Goal: Information Seeking & Learning: Learn about a topic

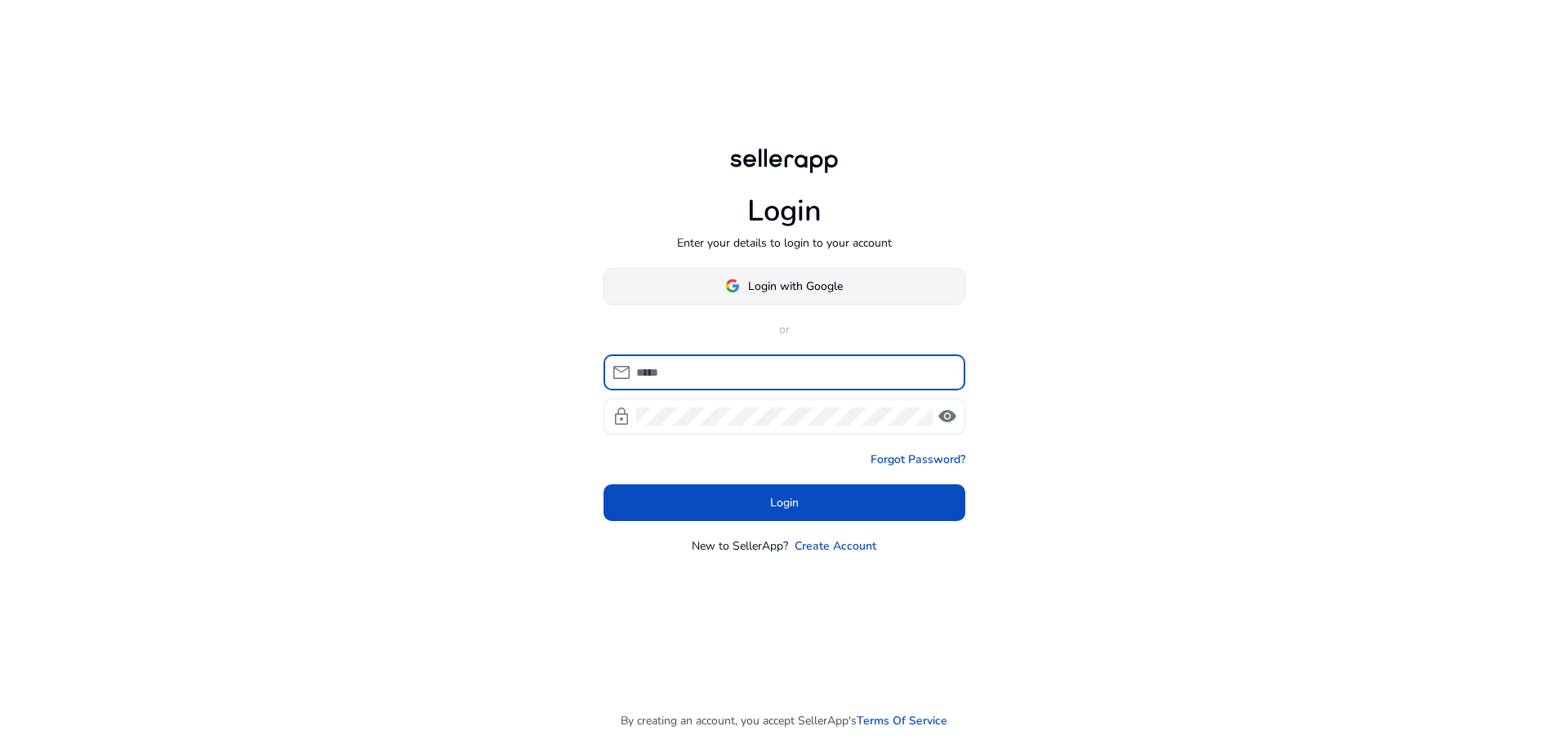
click at [829, 283] on span "Login with Google" at bounding box center [795, 286] width 95 height 17
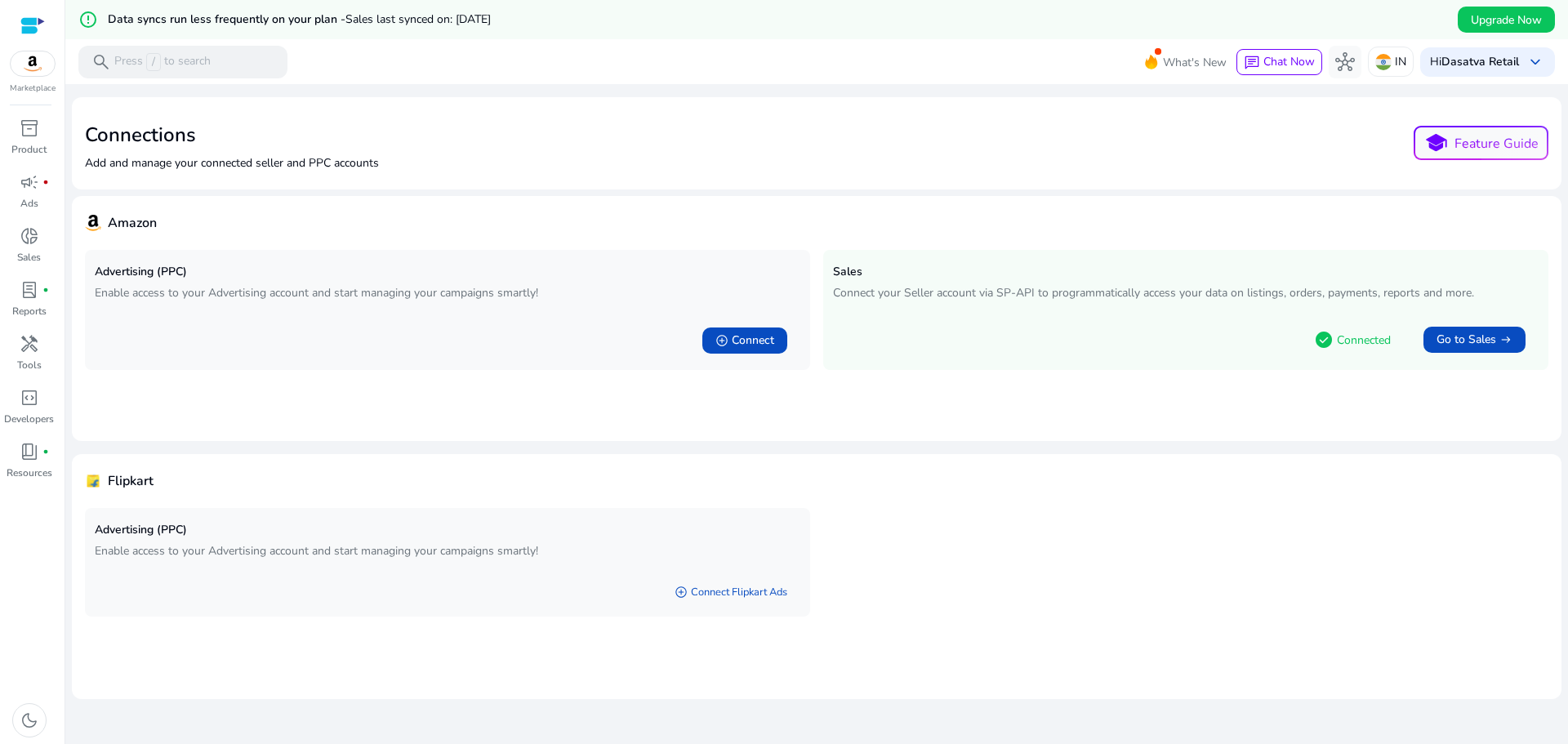
click at [34, 72] on img at bounding box center [33, 63] width 44 height 24
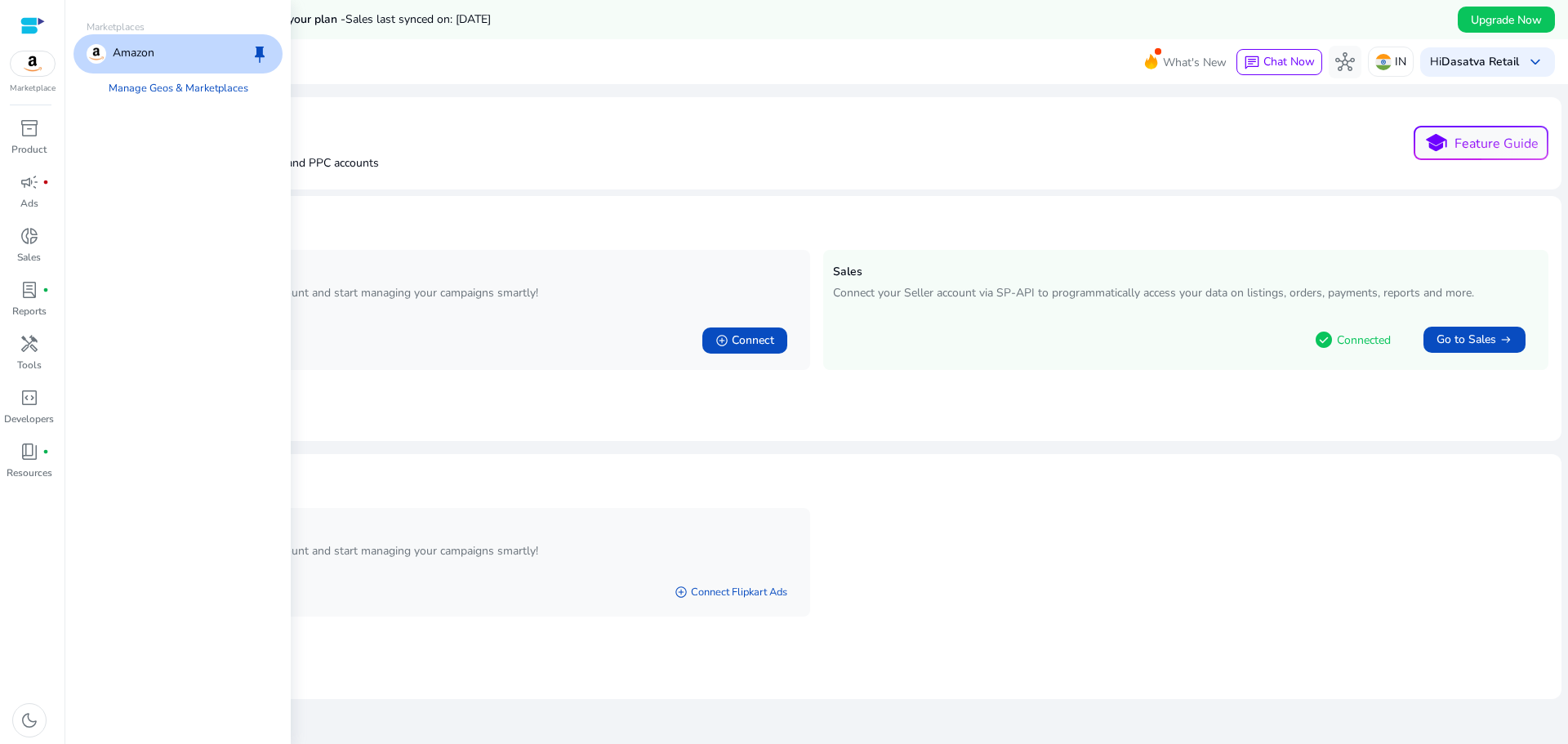
click at [29, 104] on div "Marketplace inventory_2 Product campaign fiber_manual_record Ads donut_small Sa…" at bounding box center [33, 372] width 65 height 744
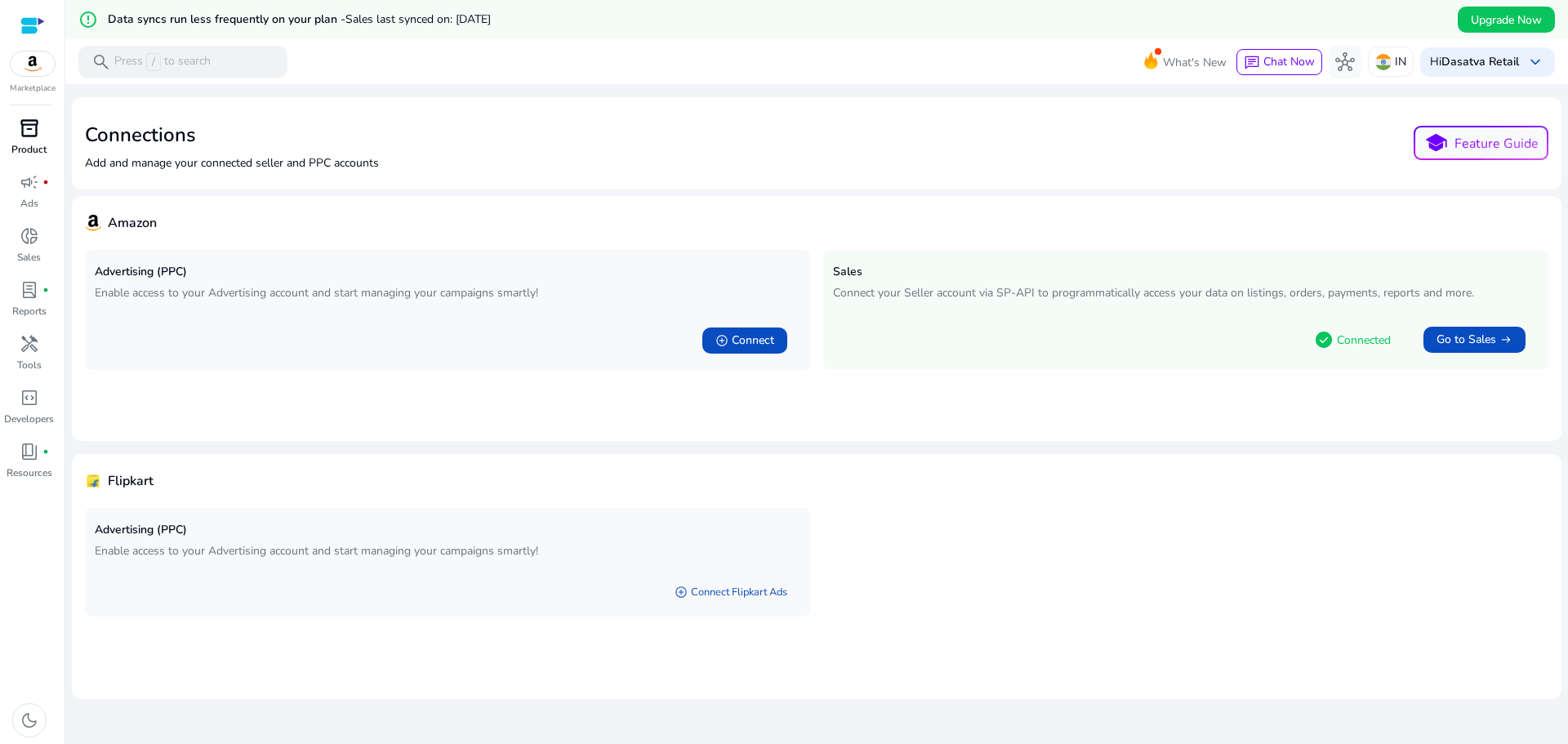
click at [32, 129] on span "inventory_2" at bounding box center [29, 127] width 19 height 19
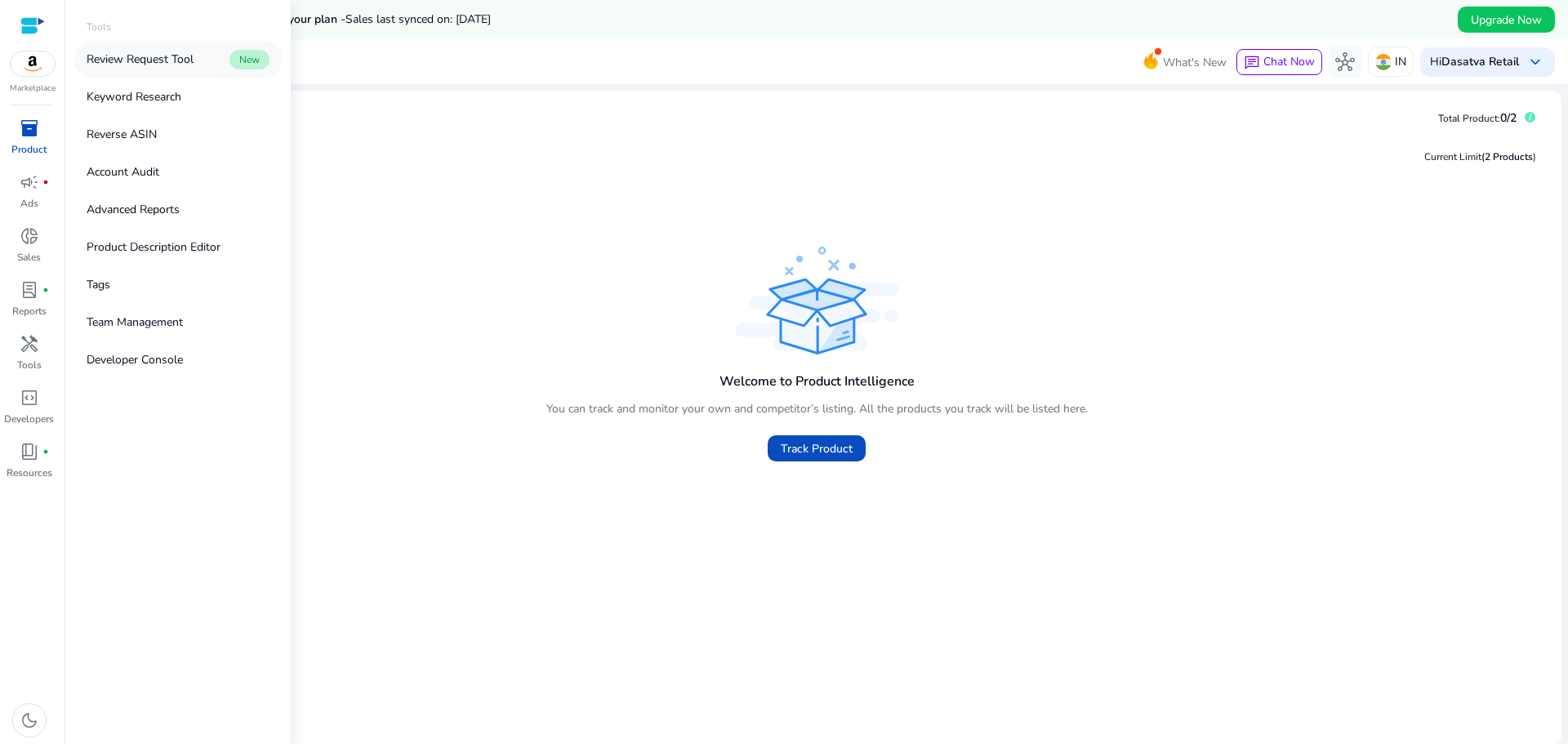
click at [153, 60] on p "Review Request Tool" at bounding box center [140, 59] width 107 height 17
click at [168, 87] on link "Keyword Research" at bounding box center [178, 96] width 209 height 37
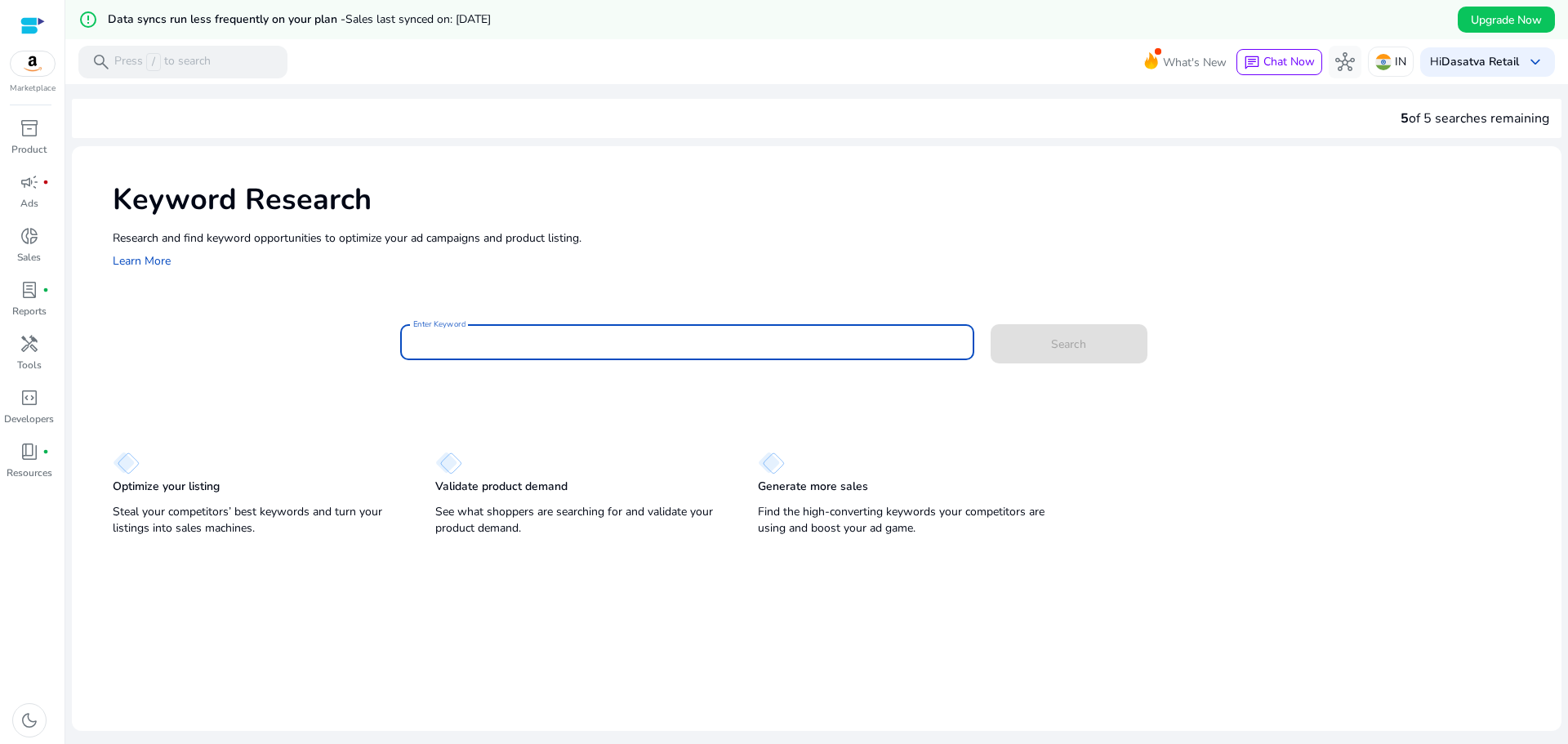
click at [518, 341] on input "Enter Keyword" at bounding box center [687, 341] width 548 height 18
type input "**********"
click at [991, 324] on button "Search" at bounding box center [1069, 343] width 157 height 39
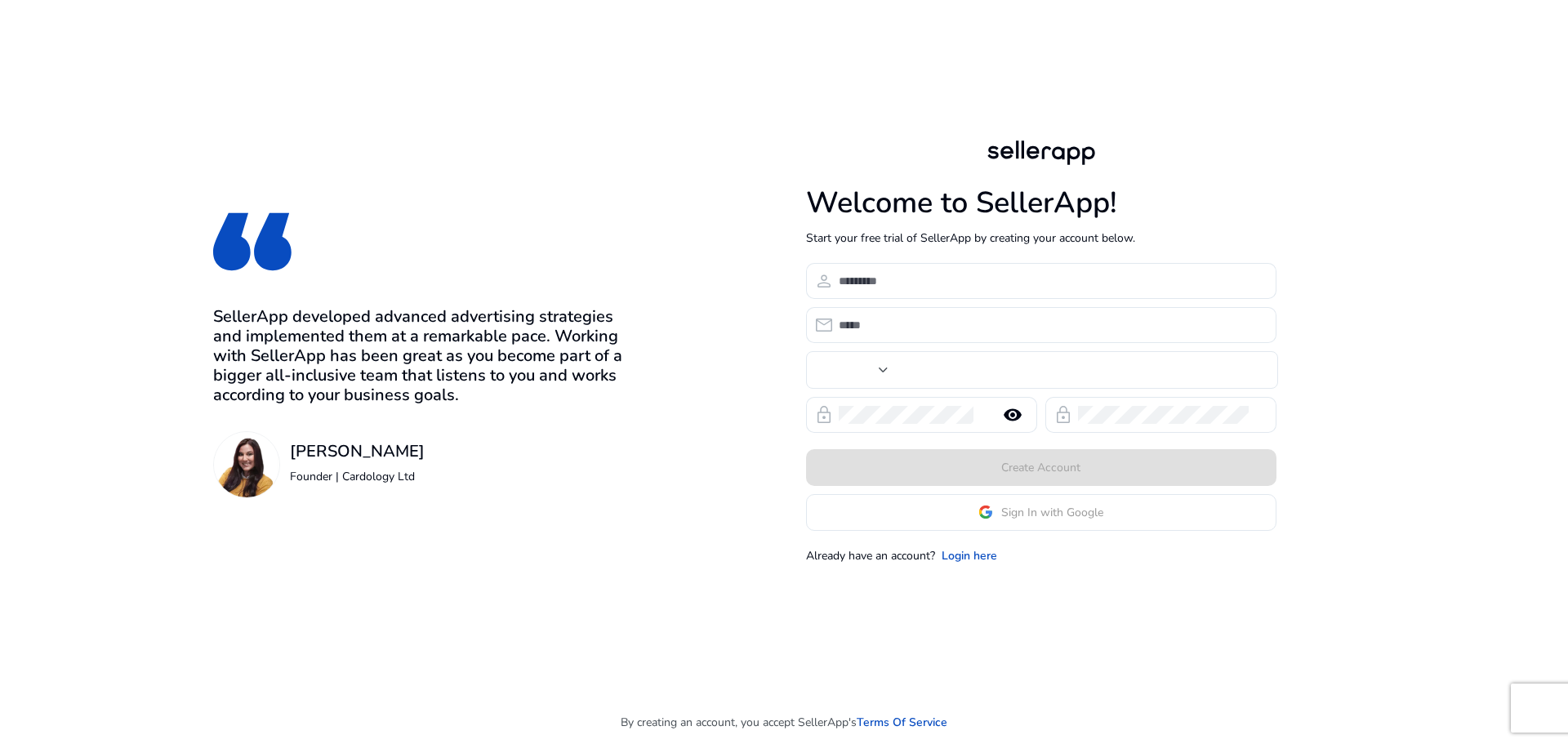
type input "***"
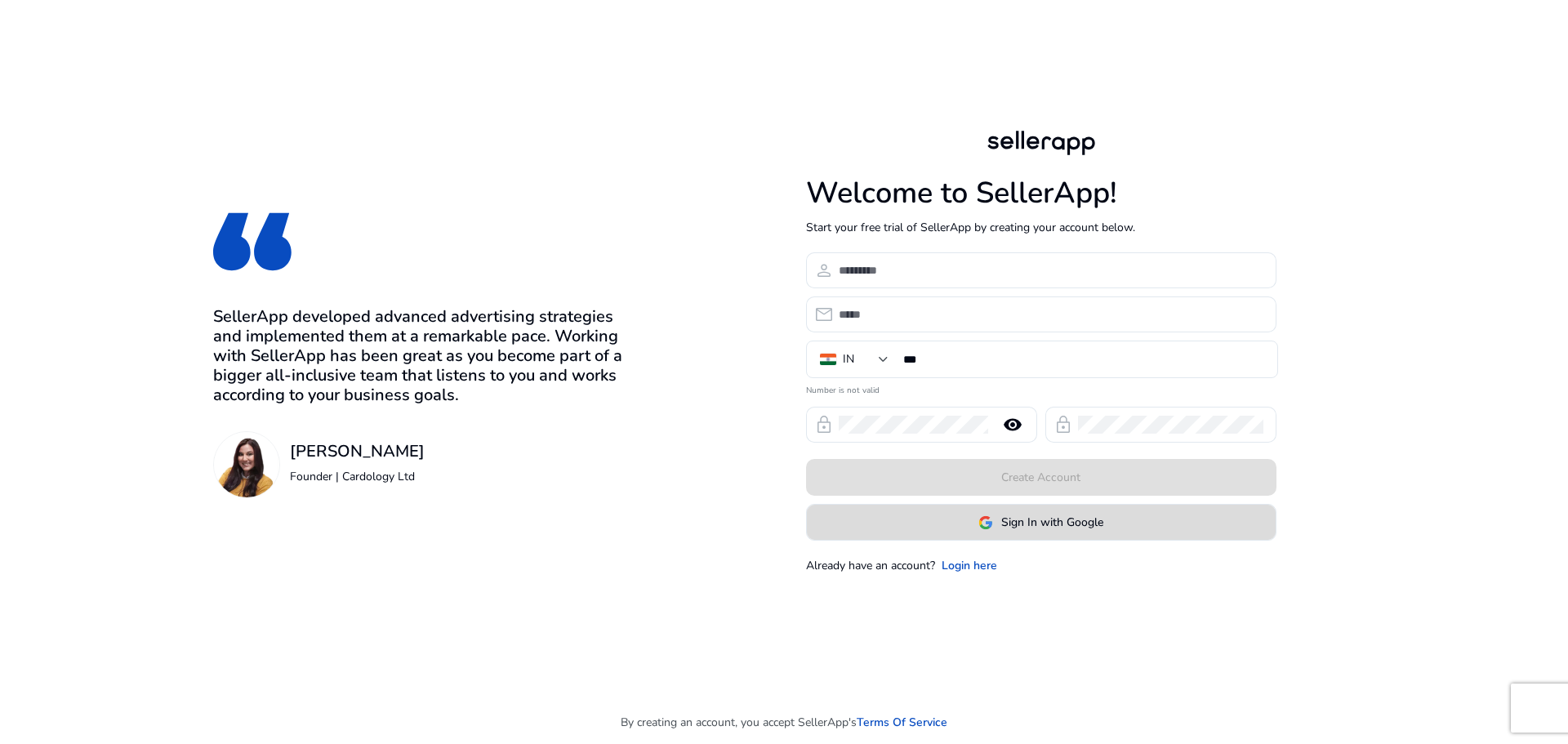
click at [1037, 519] on span "Sign In with Google" at bounding box center [1052, 522] width 102 height 17
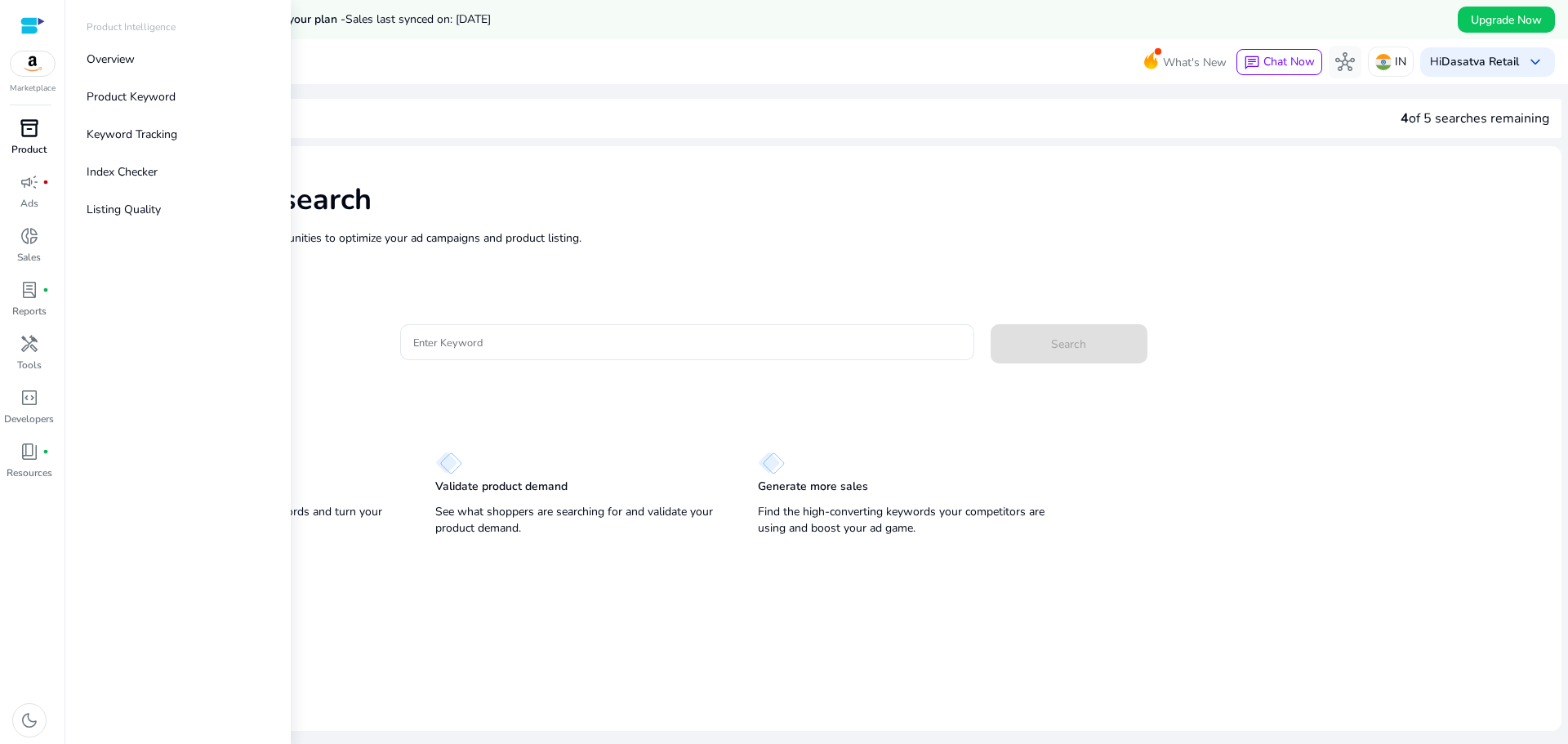
click at [23, 138] on span "inventory_2" at bounding box center [29, 127] width 19 height 19
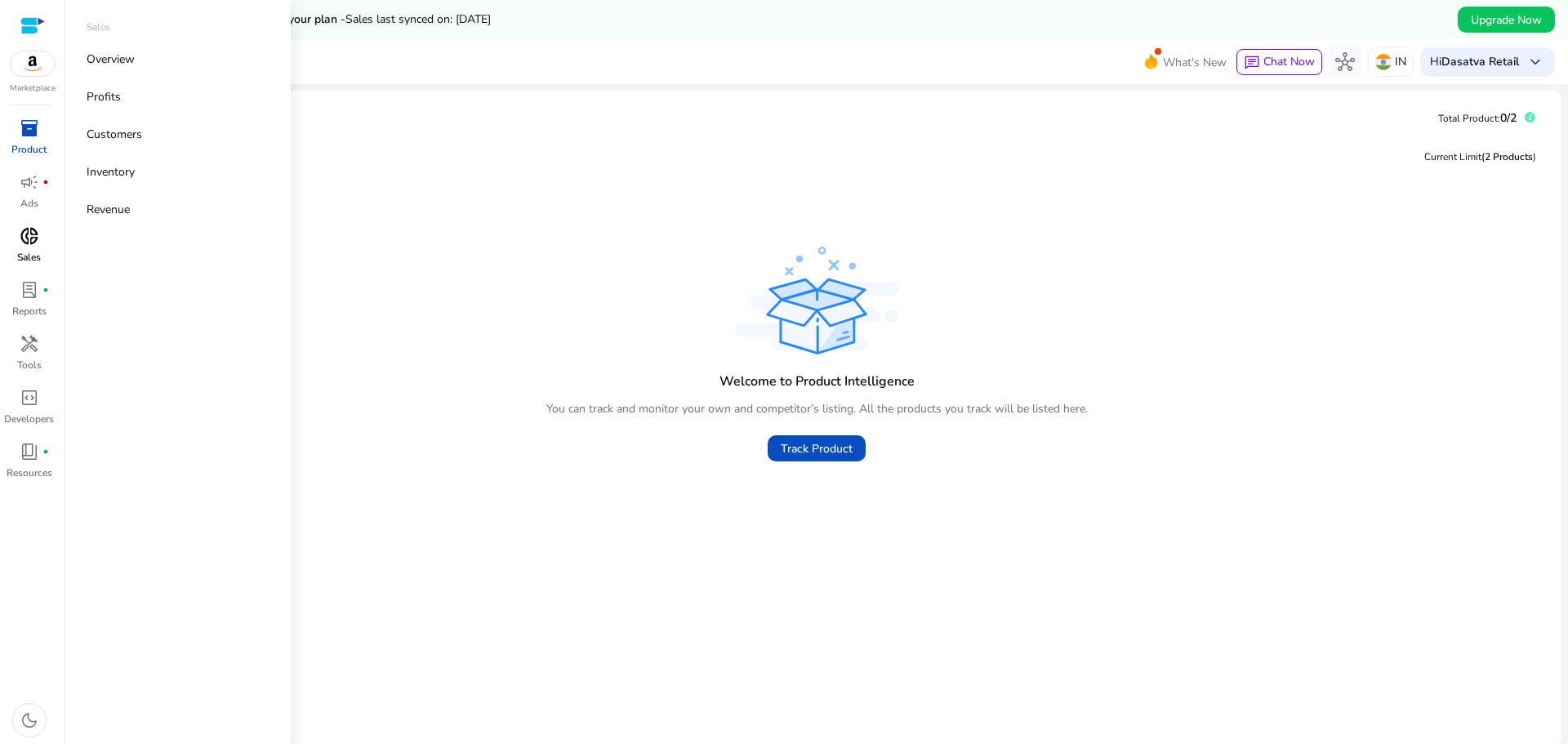
click at [42, 243] on div "donut_small" at bounding box center [29, 236] width 46 height 26
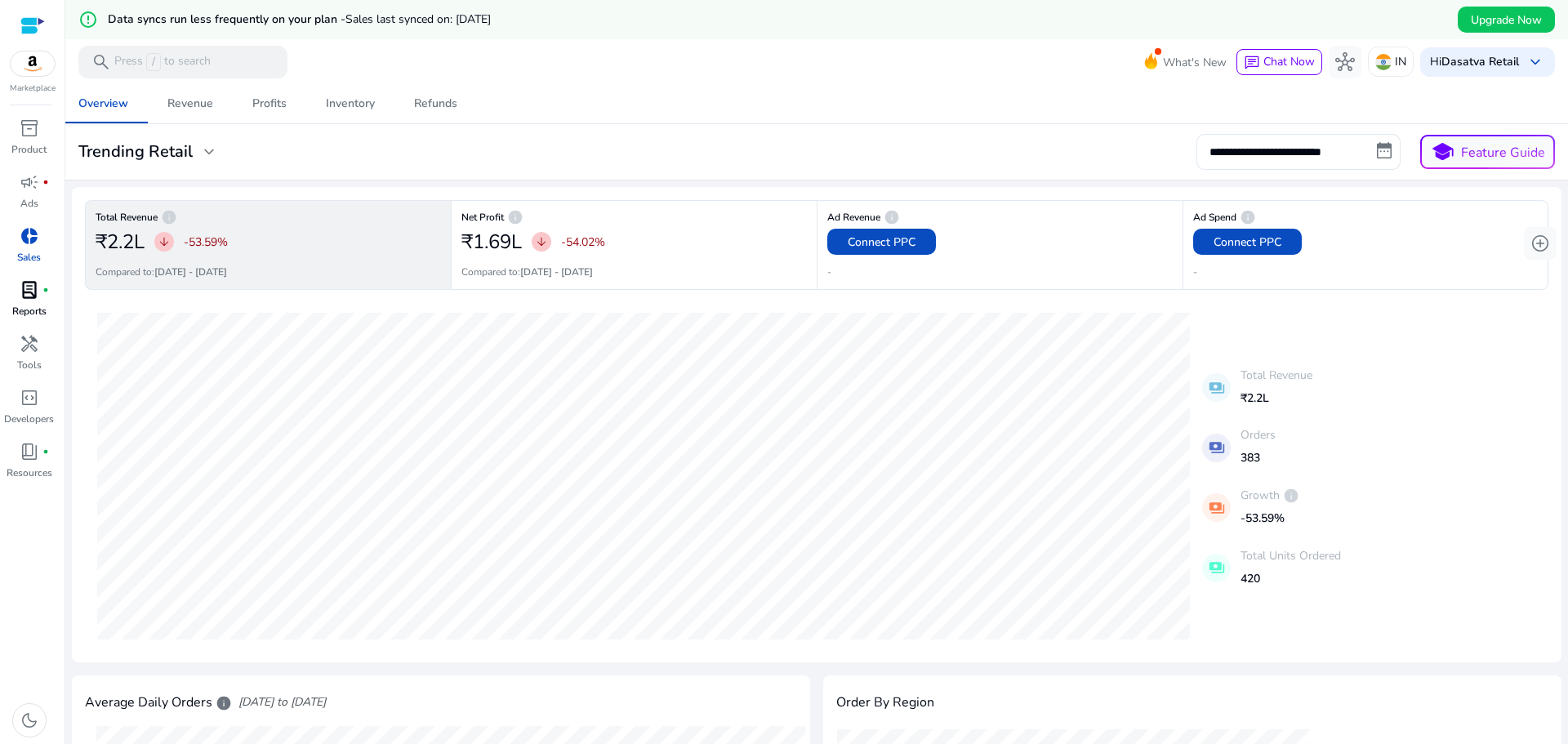
click at [23, 303] on link "lab_profile fiber_manual_record Reports" at bounding box center [29, 304] width 58 height 54
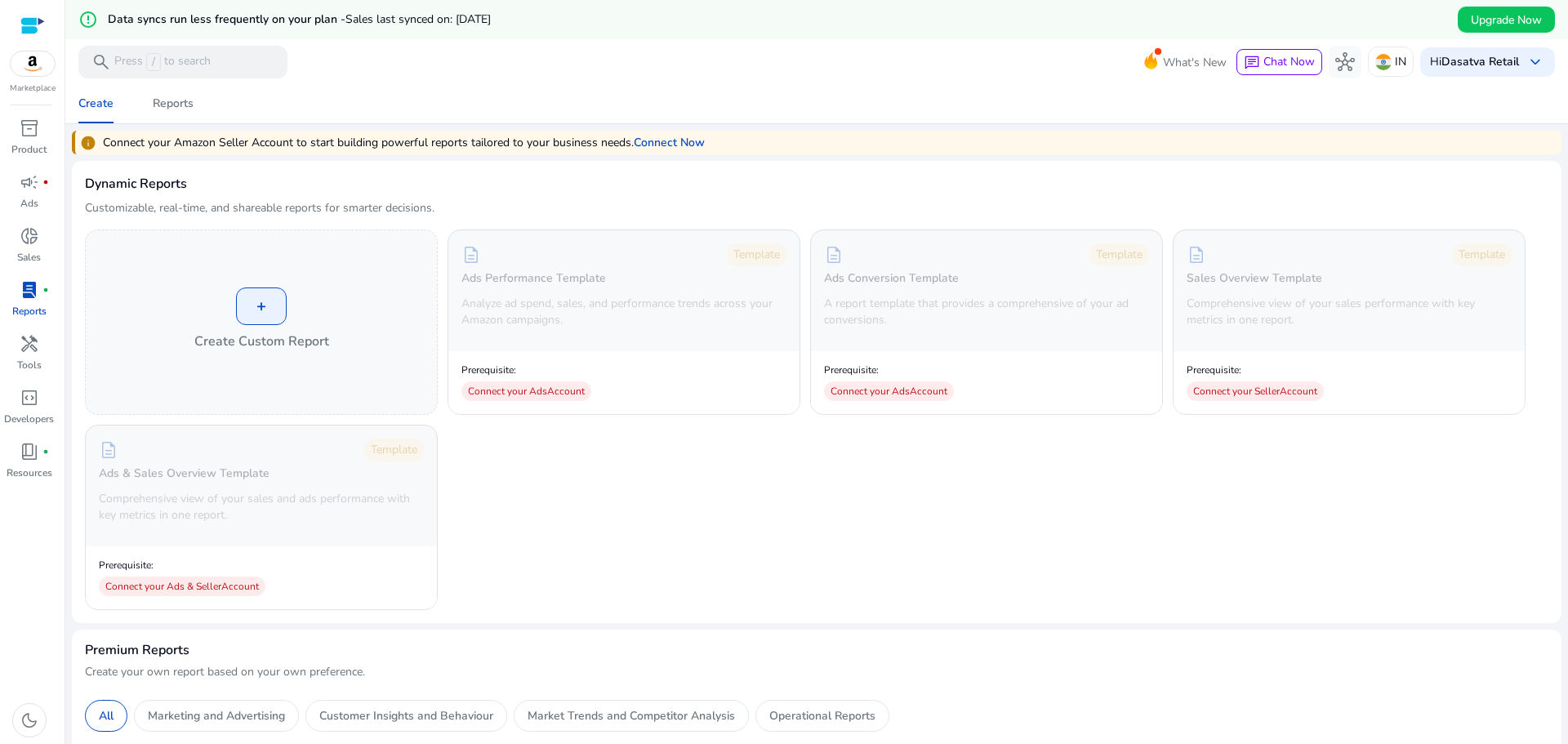
click at [917, 501] on div "+ Create Custom Report description Template Ads Performance Template Analyze ad…" at bounding box center [816, 420] width 1463 height 381
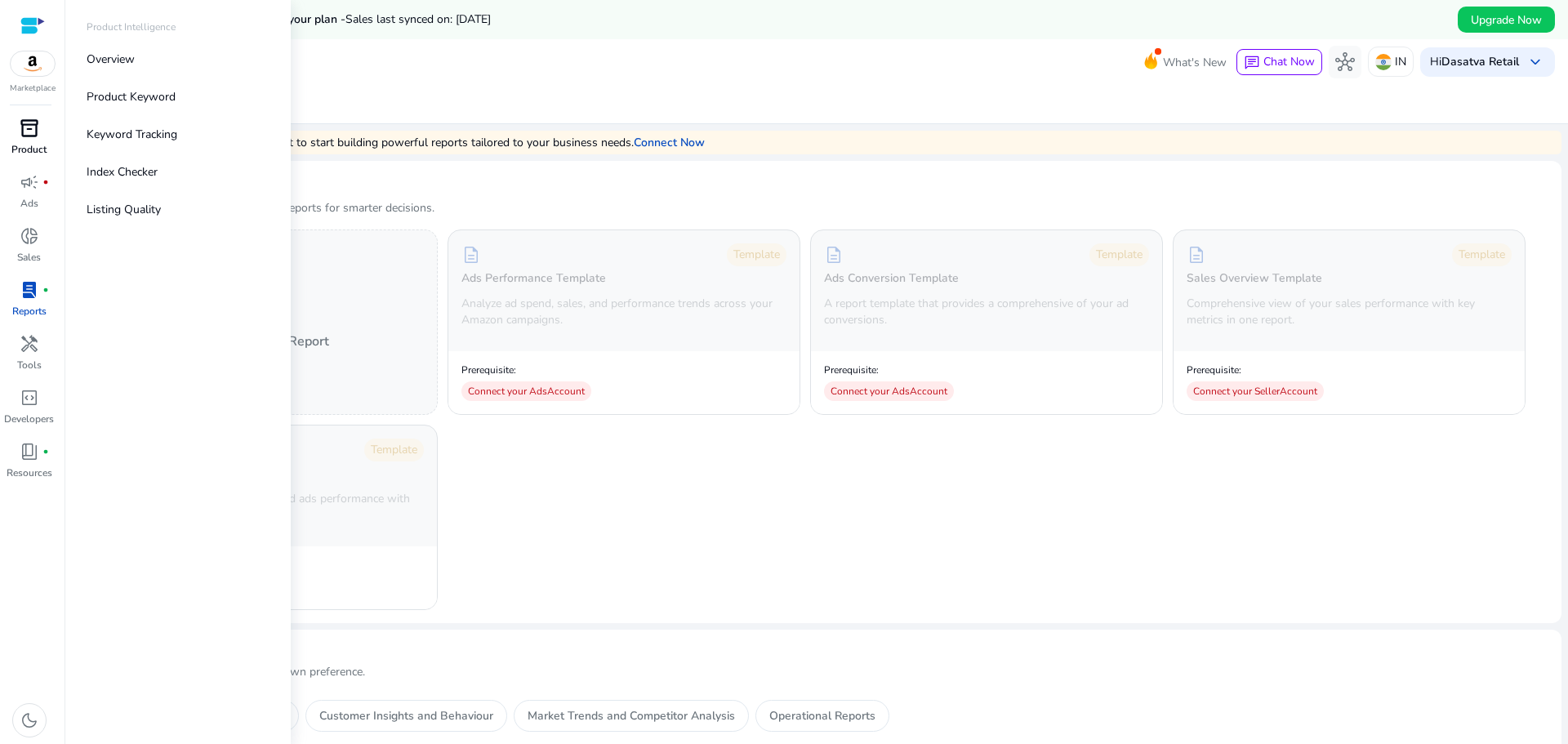
click at [29, 141] on link "inventory_2 Product" at bounding box center [29, 142] width 58 height 54
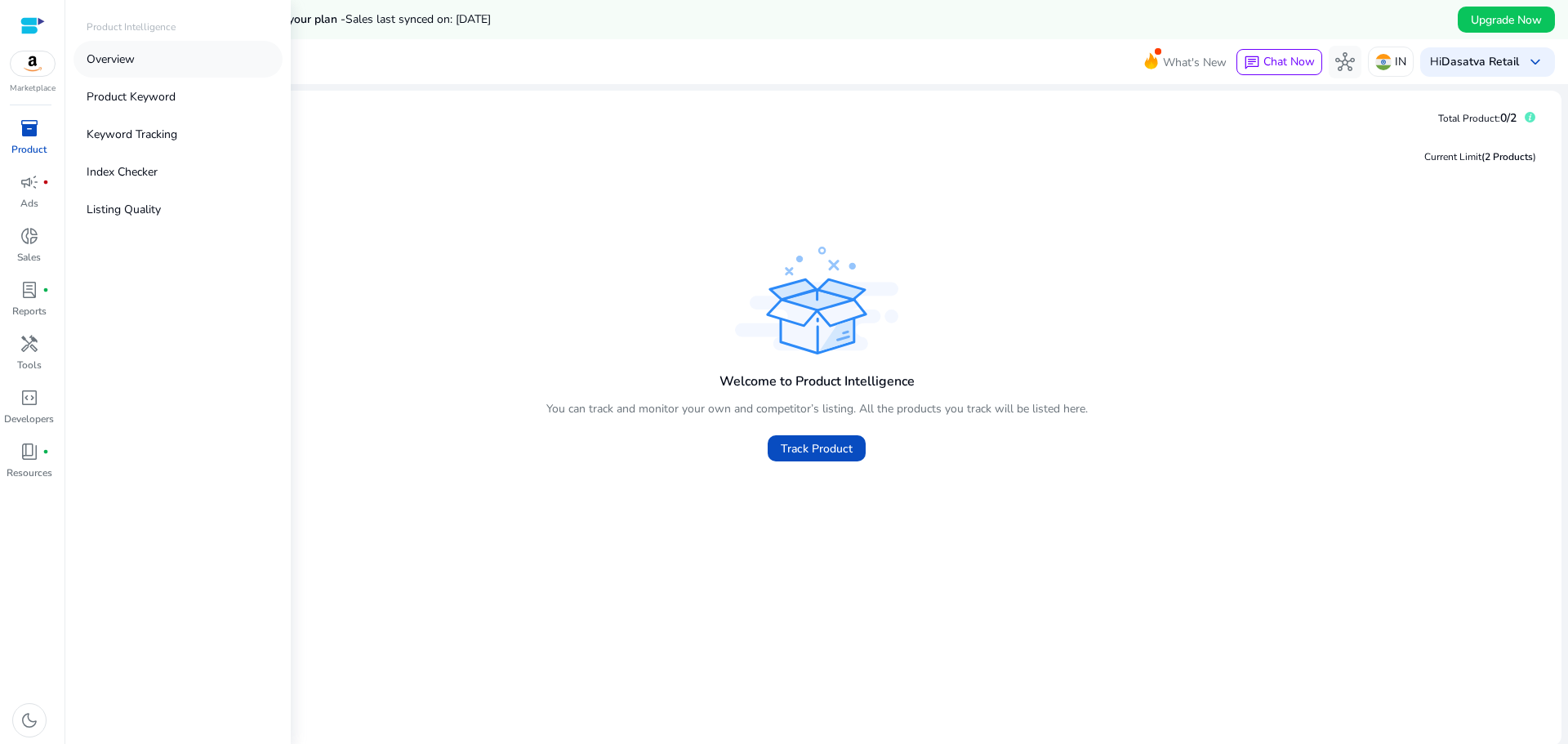
click at [146, 71] on link "Overview" at bounding box center [178, 60] width 209 height 37
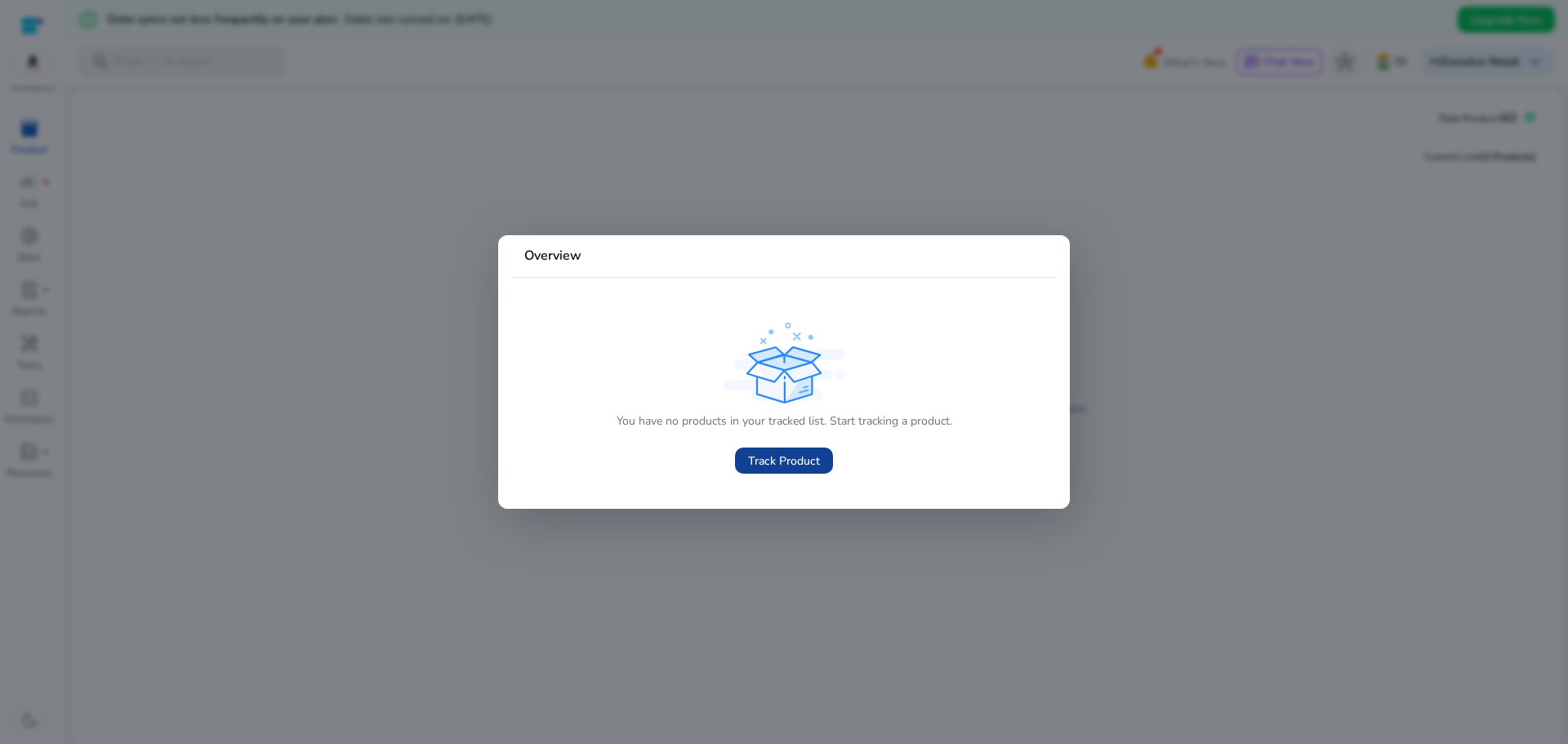
click at [807, 465] on span "Track Product" at bounding box center [784, 460] width 72 height 17
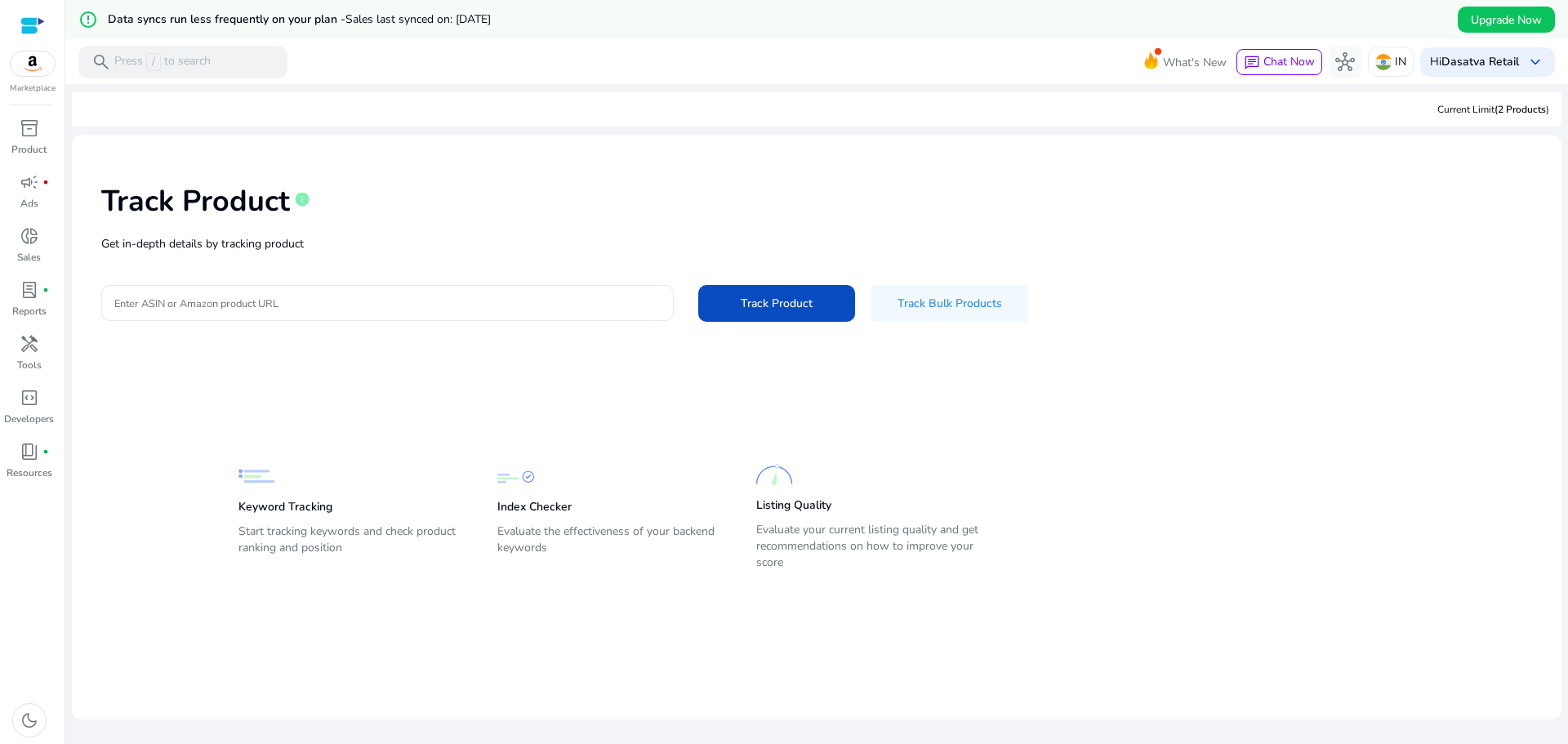
click at [334, 298] on input "Enter ASIN or Amazon product URL" at bounding box center [387, 302] width 546 height 18
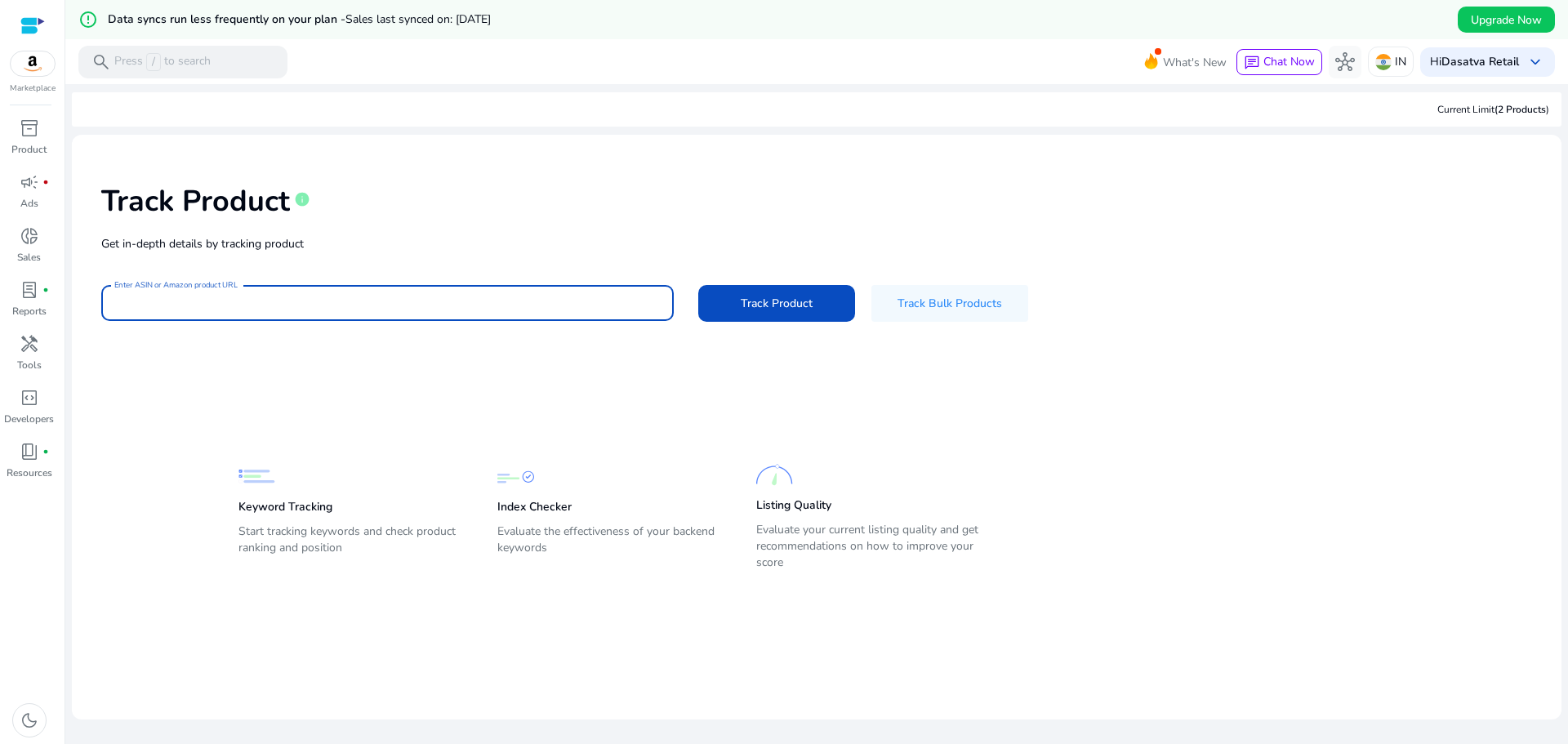
paste input "**********"
type input "**********"
click at [698, 285] on button "Track Product" at bounding box center [776, 304] width 157 height 37
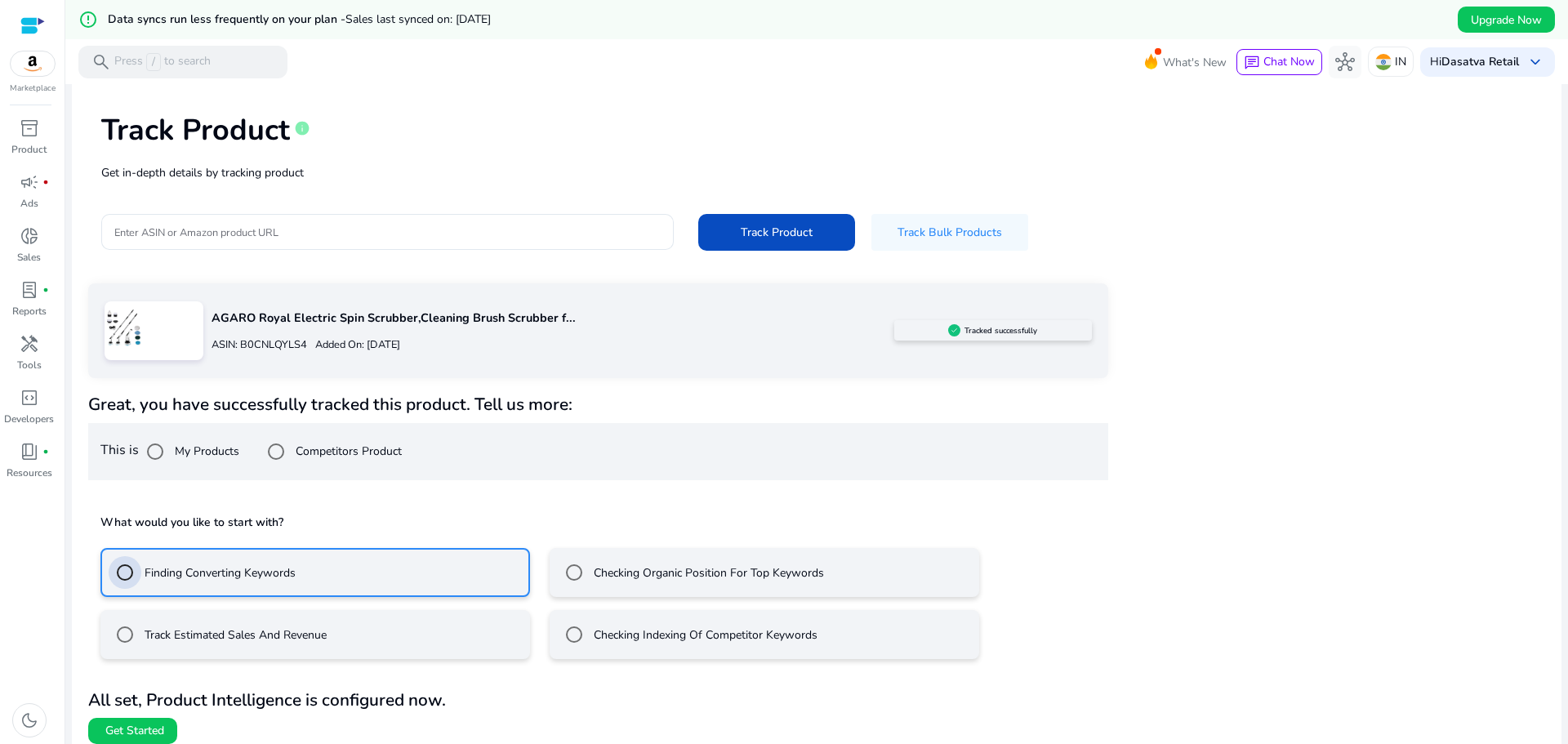
scroll to position [83, 0]
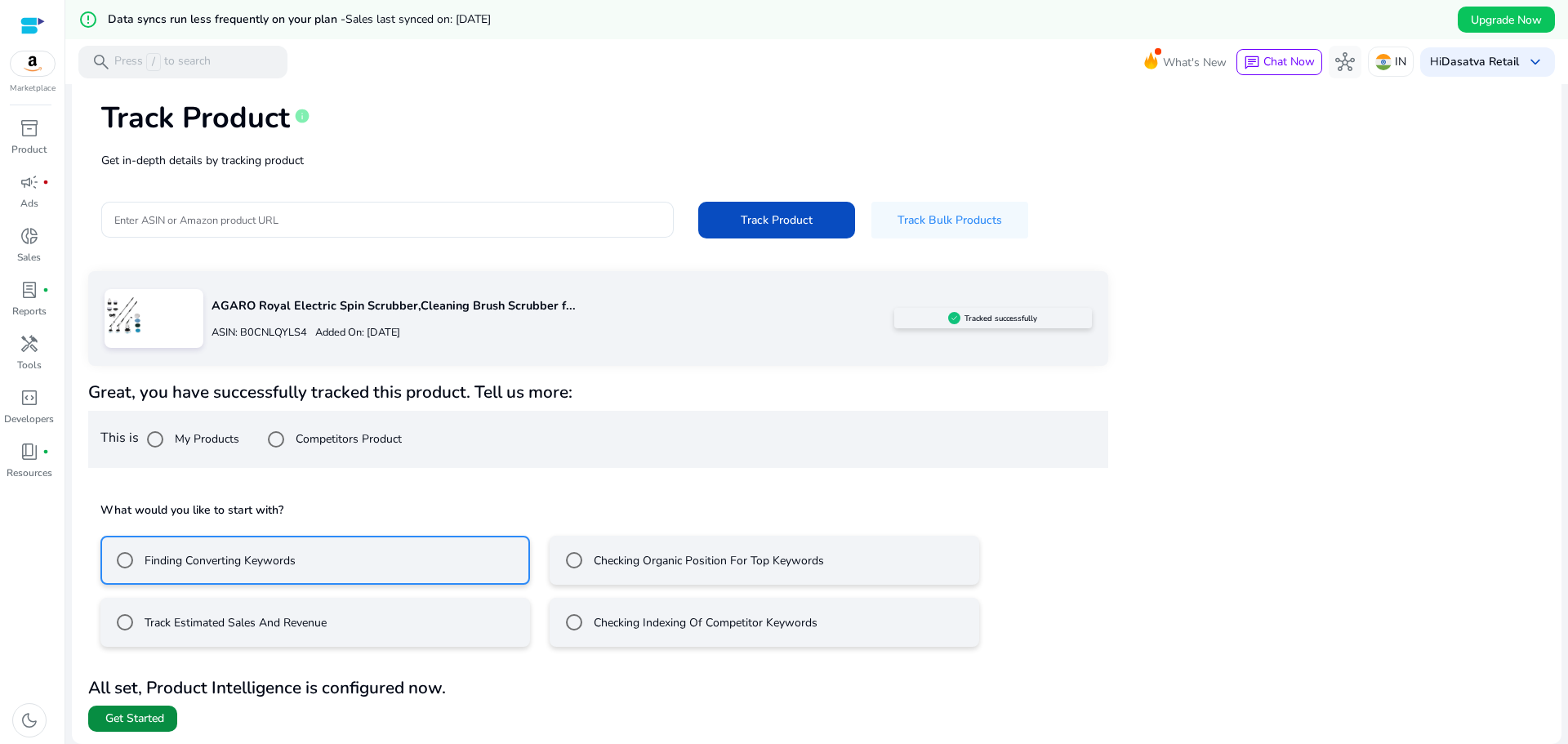
click at [164, 715] on span "Get Started" at bounding box center [135, 718] width 59 height 16
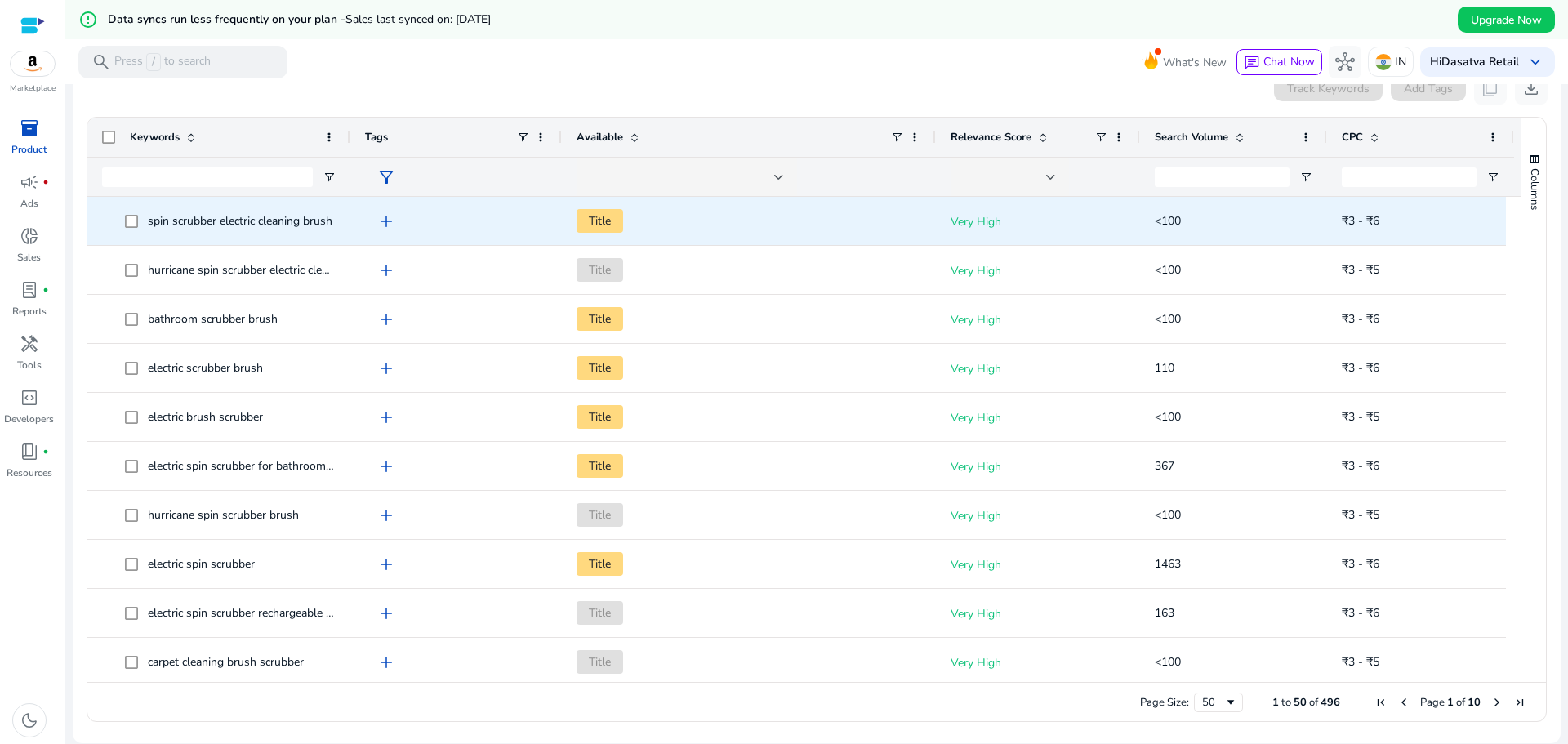
click at [392, 229] on span "add" at bounding box center [386, 221] width 19 height 19
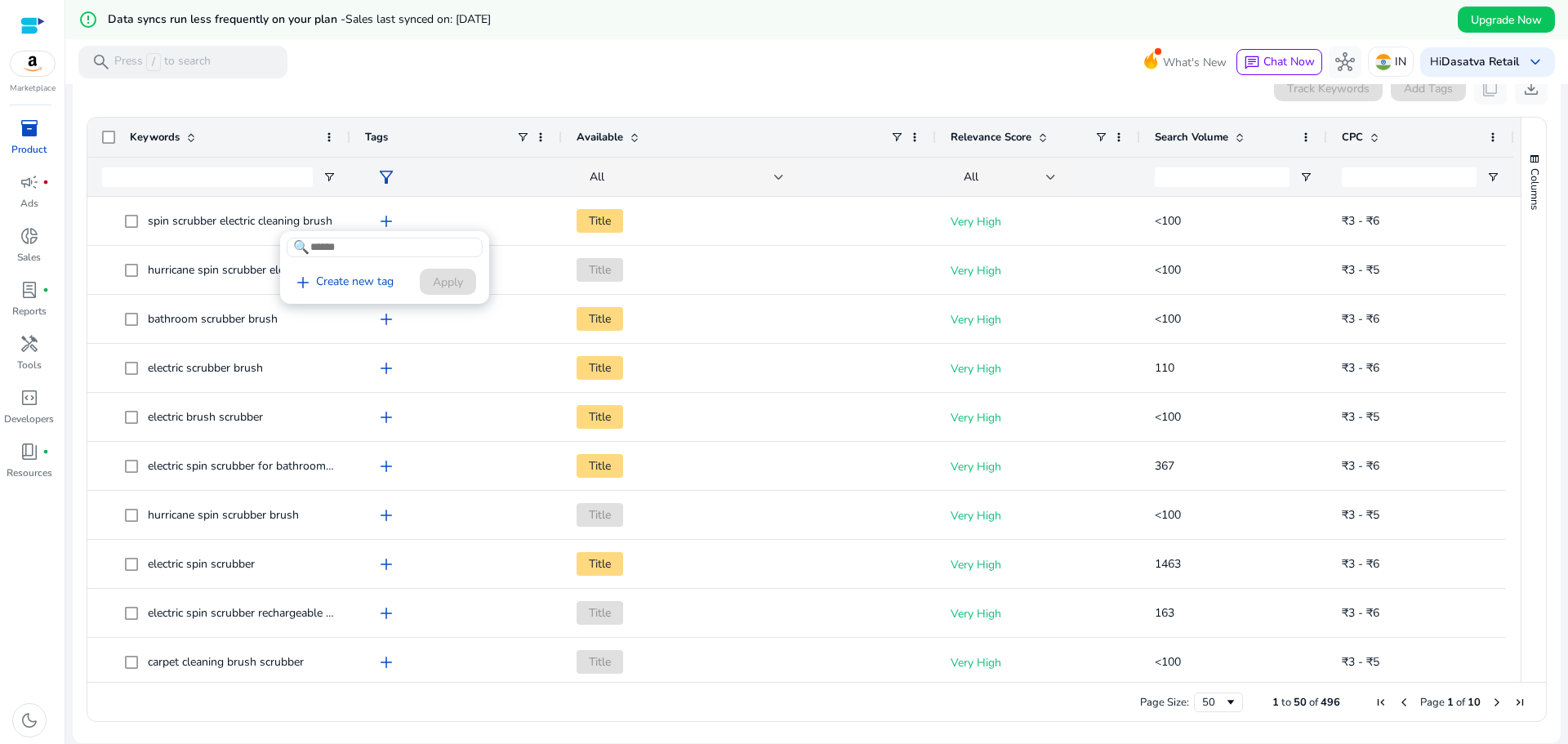
click at [506, 281] on div at bounding box center [784, 372] width 1568 height 744
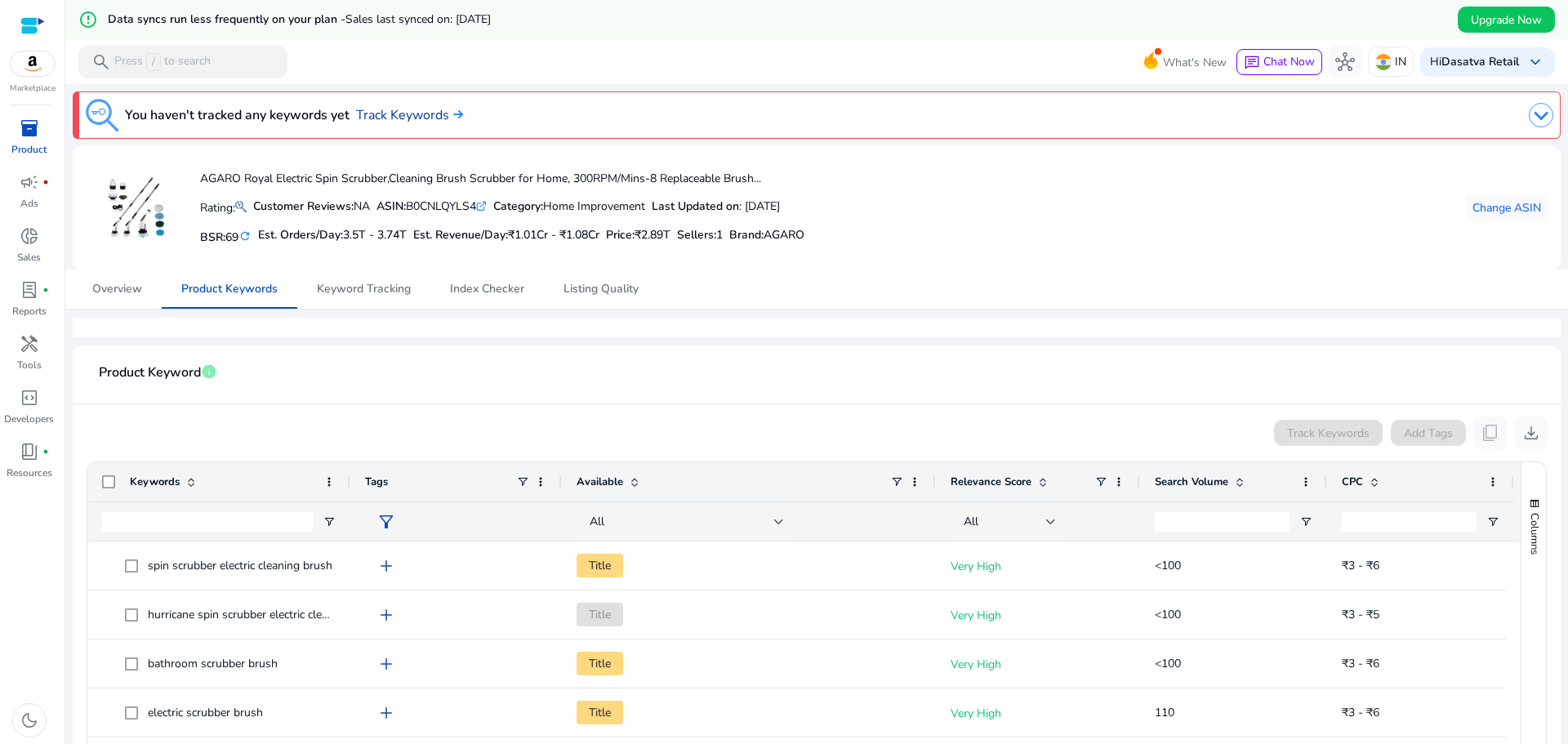
click at [380, 115] on link "Track Keywords" at bounding box center [409, 115] width 107 height 19
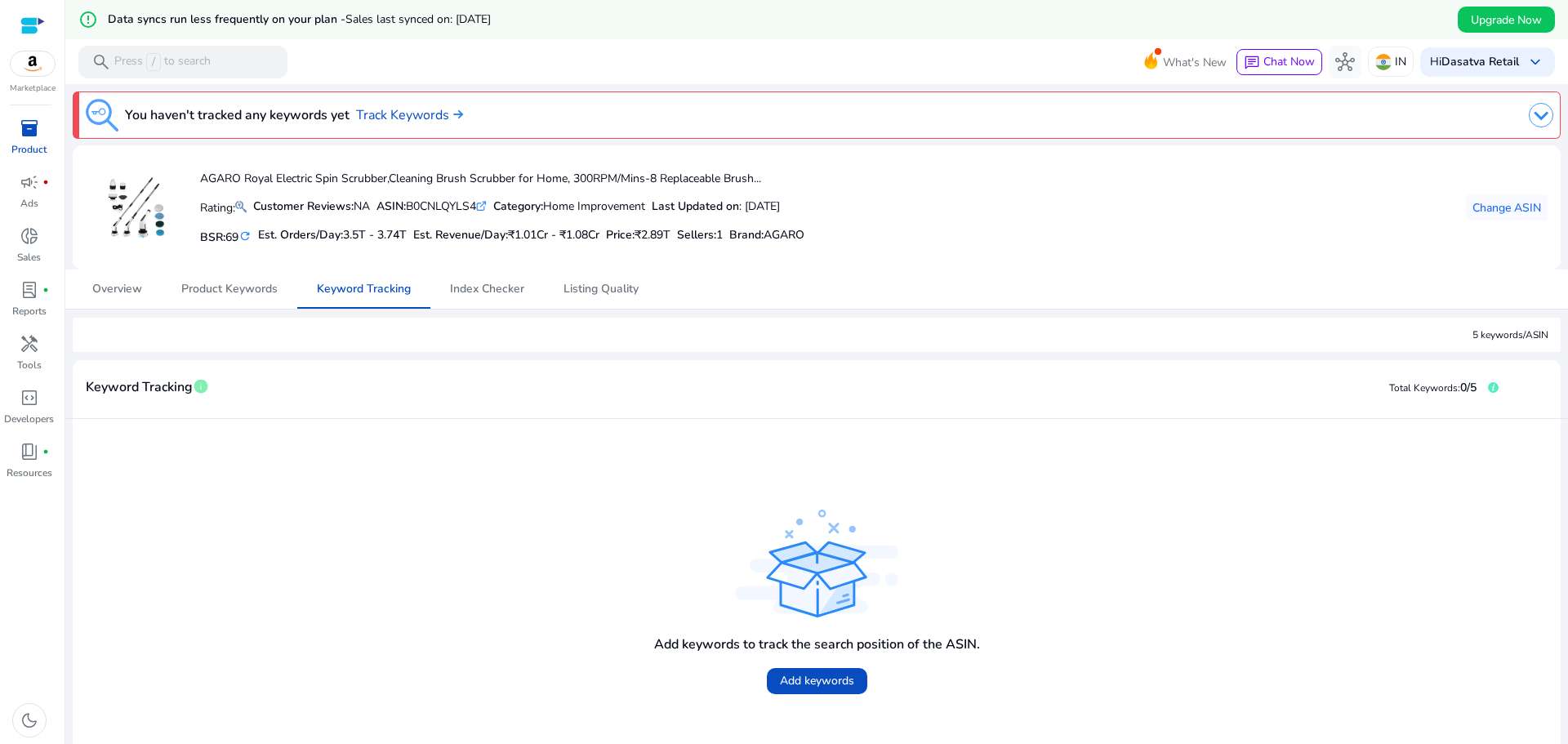
scroll to position [52, 0]
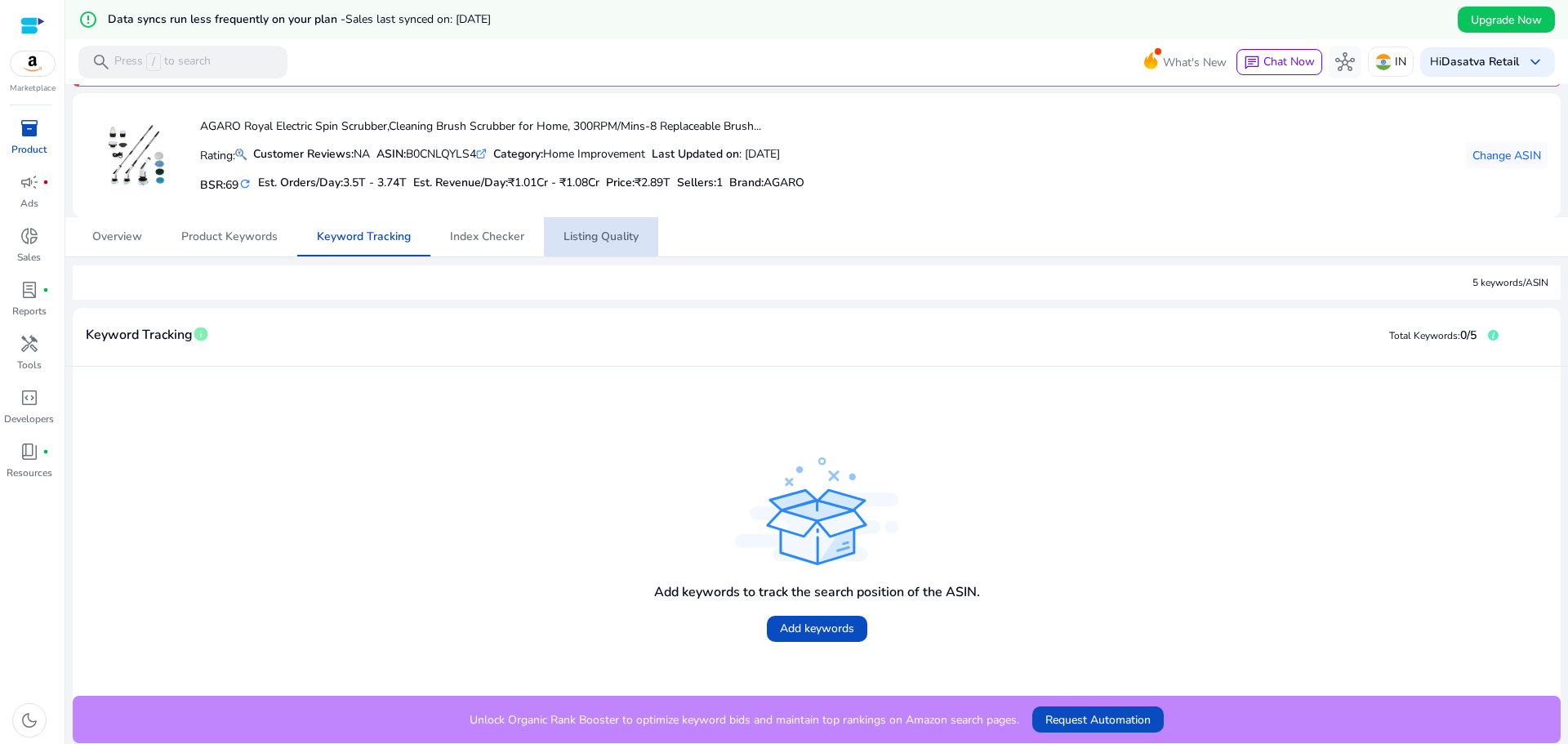
click at [584, 242] on span "Listing Quality" at bounding box center [602, 237] width 76 height 12
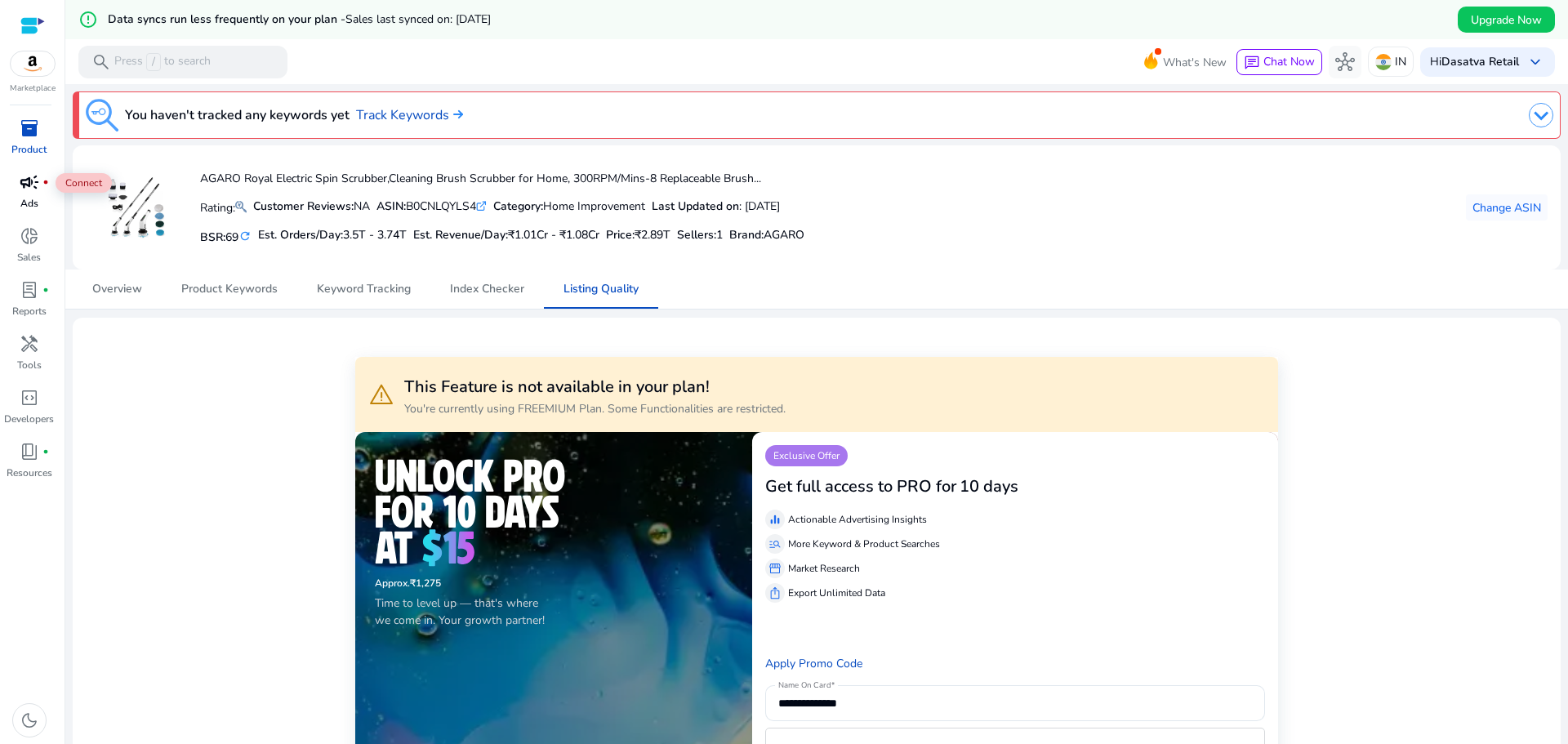
click at [30, 190] on span "campaign" at bounding box center [29, 181] width 19 height 19
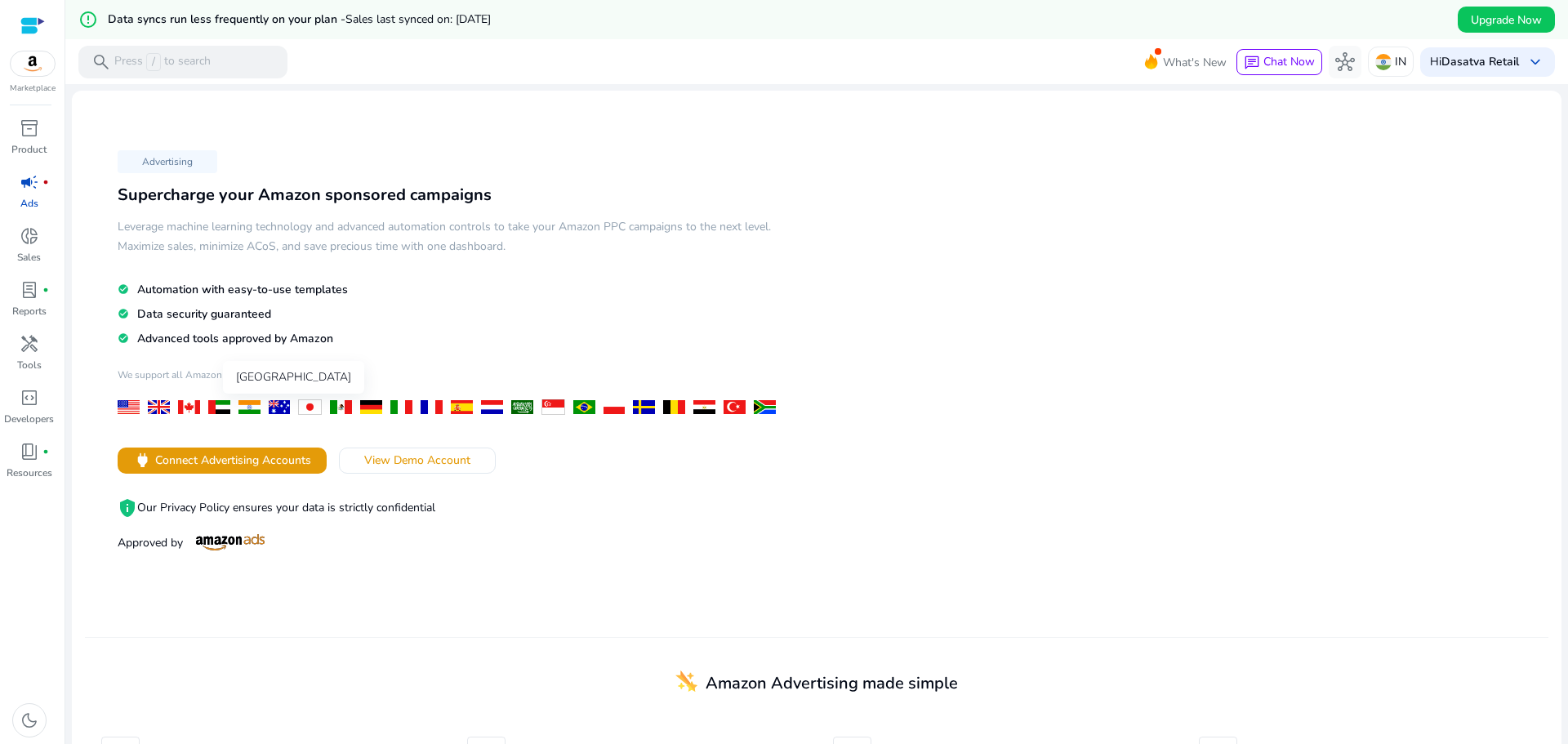
click at [242, 400] on div at bounding box center [249, 407] width 22 height 14
click at [247, 414] on div at bounding box center [451, 407] width 666 height 15
click at [23, 136] on span "inventory_2" at bounding box center [29, 127] width 19 height 19
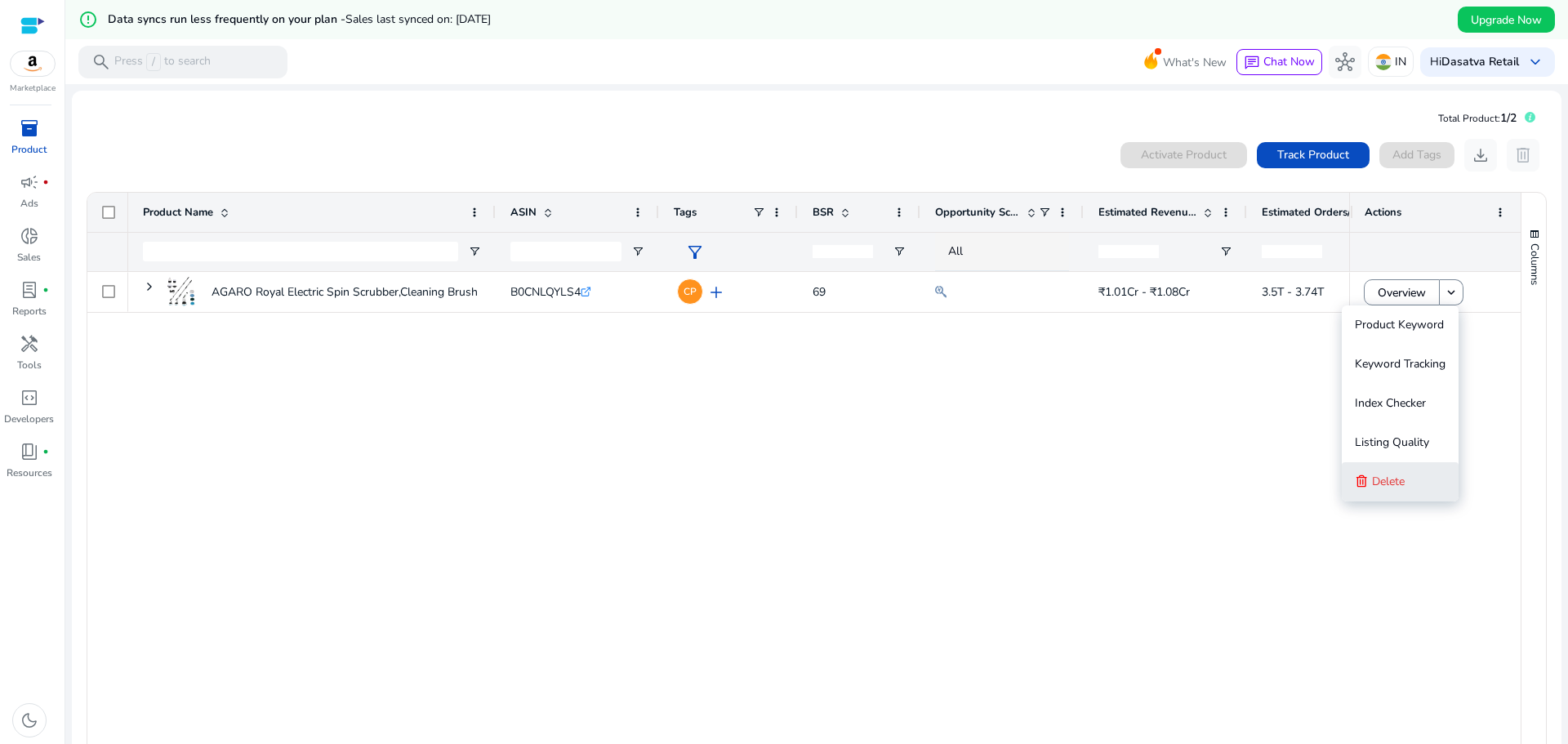
click at [1423, 485] on button "Delete" at bounding box center [1399, 481] width 117 height 39
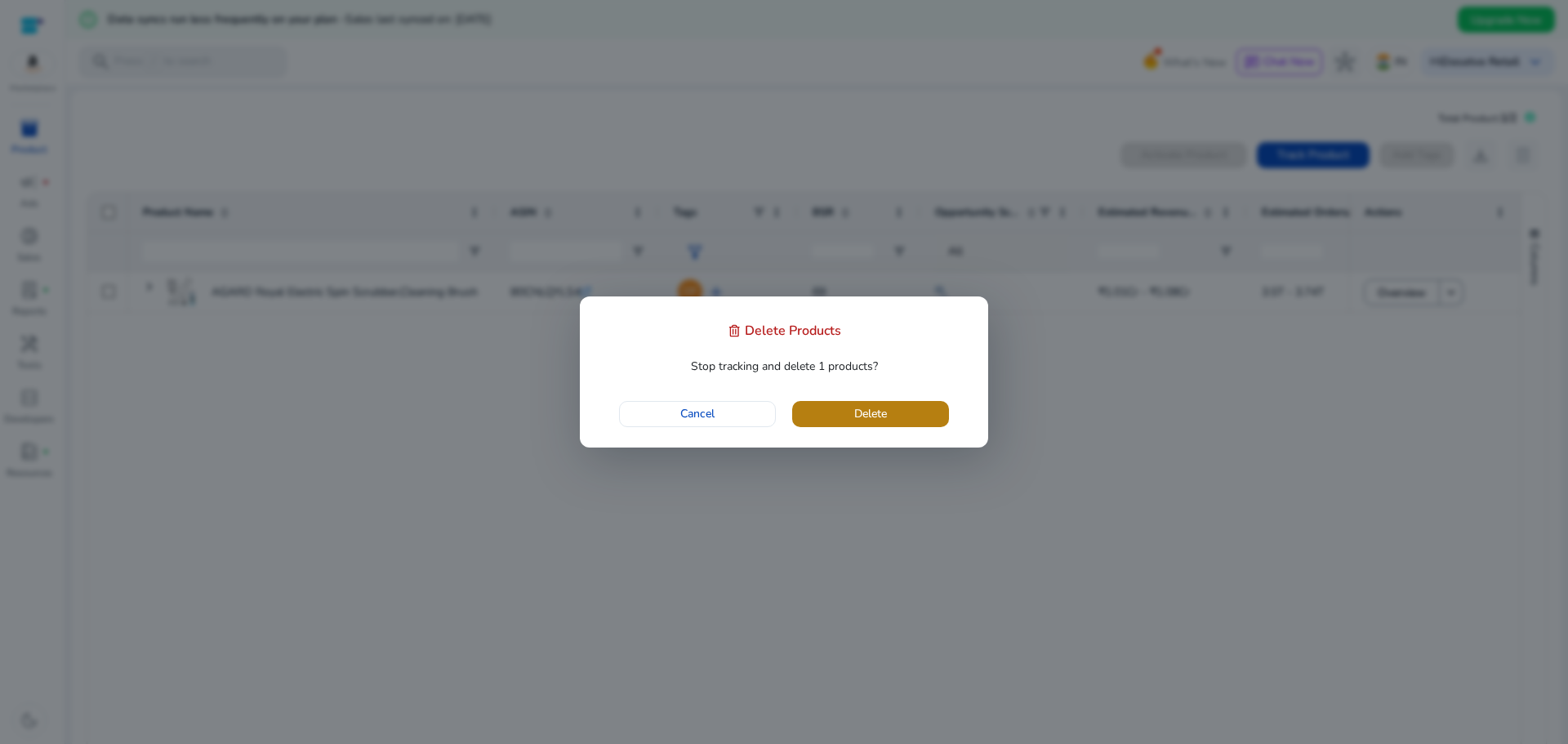
click at [874, 425] on span "button" at bounding box center [870, 414] width 157 height 39
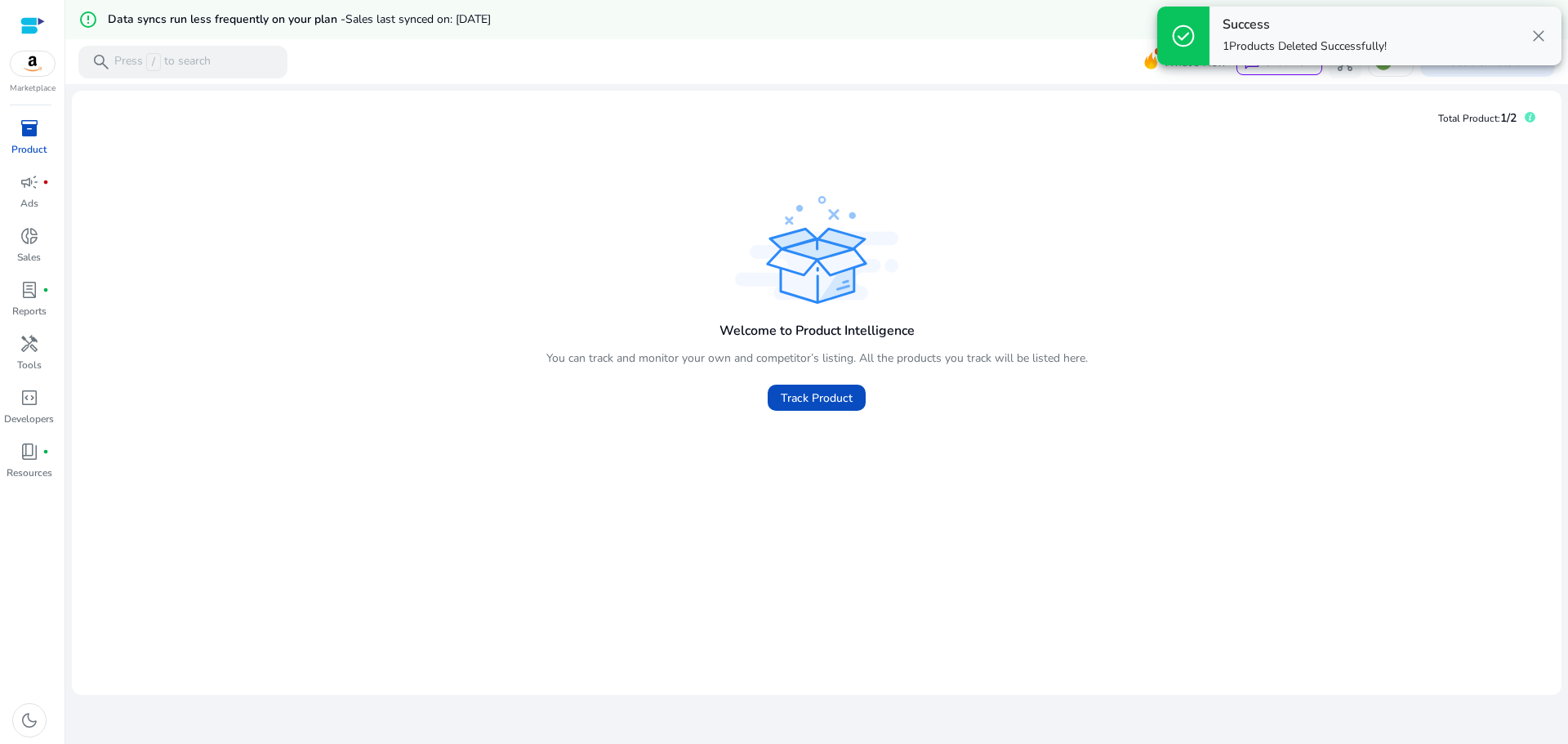
click at [1538, 31] on span "close" at bounding box center [1538, 35] width 19 height 19
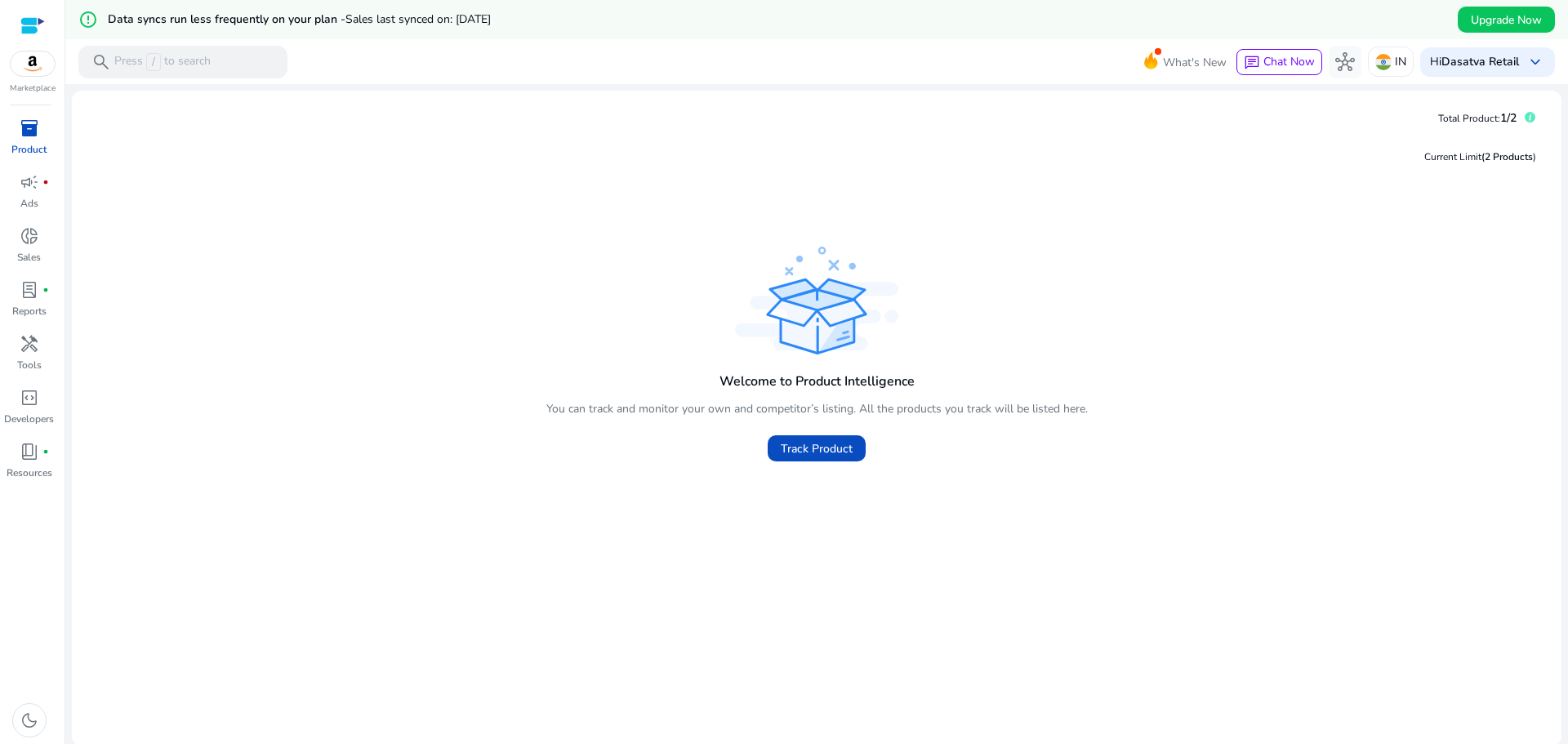
click at [27, 63] on img at bounding box center [33, 63] width 44 height 24
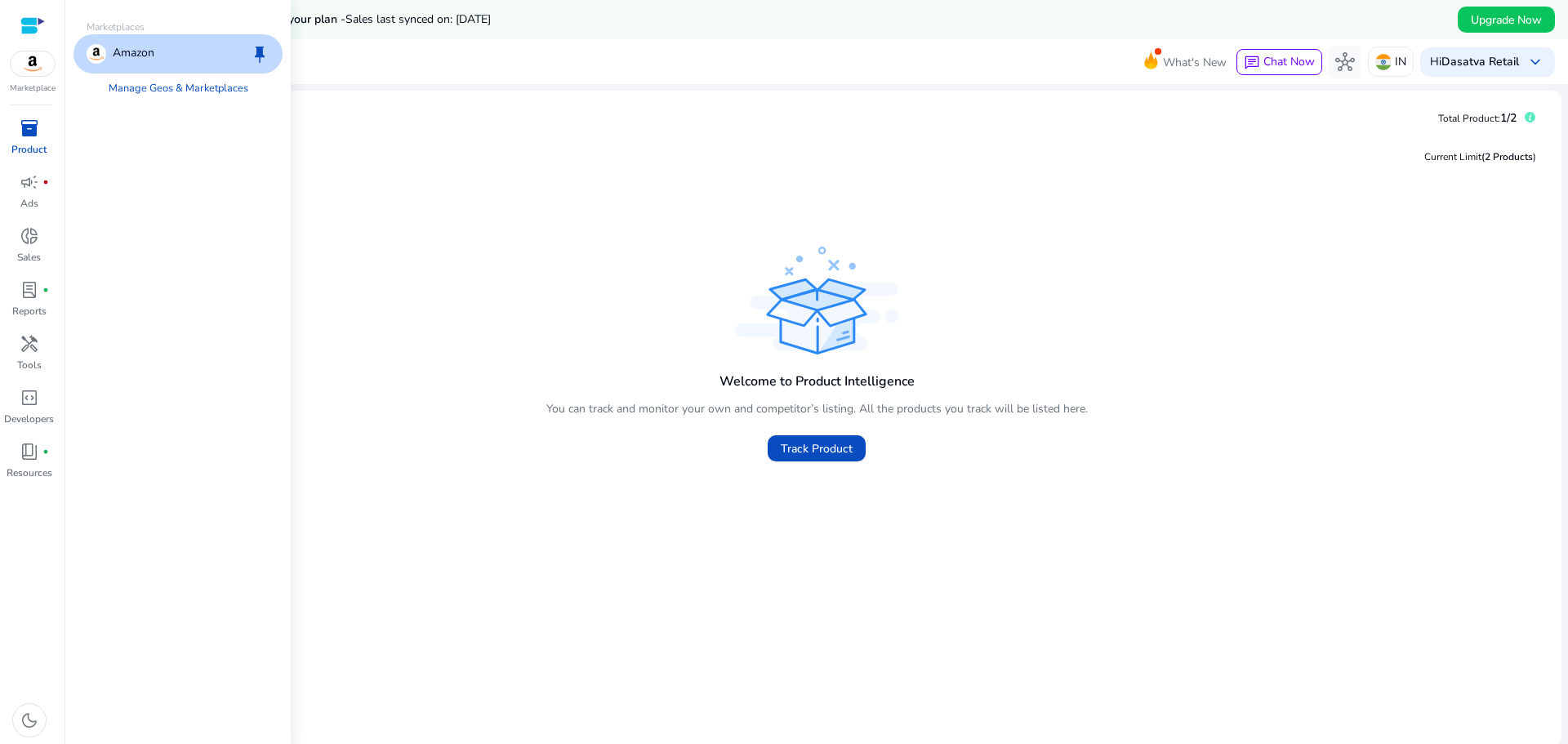
click at [37, 23] on div at bounding box center [32, 25] width 24 height 18
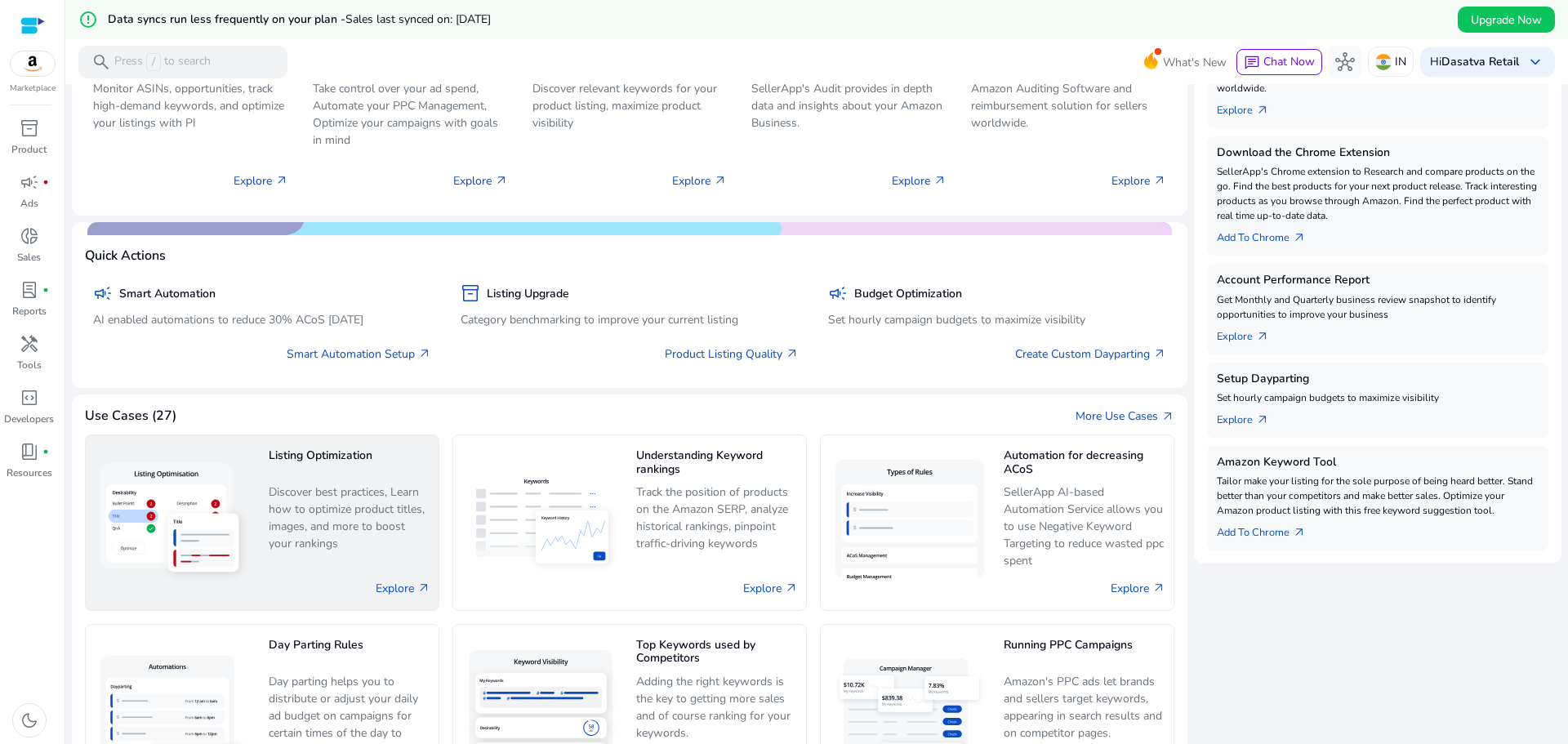
scroll to position [585, 0]
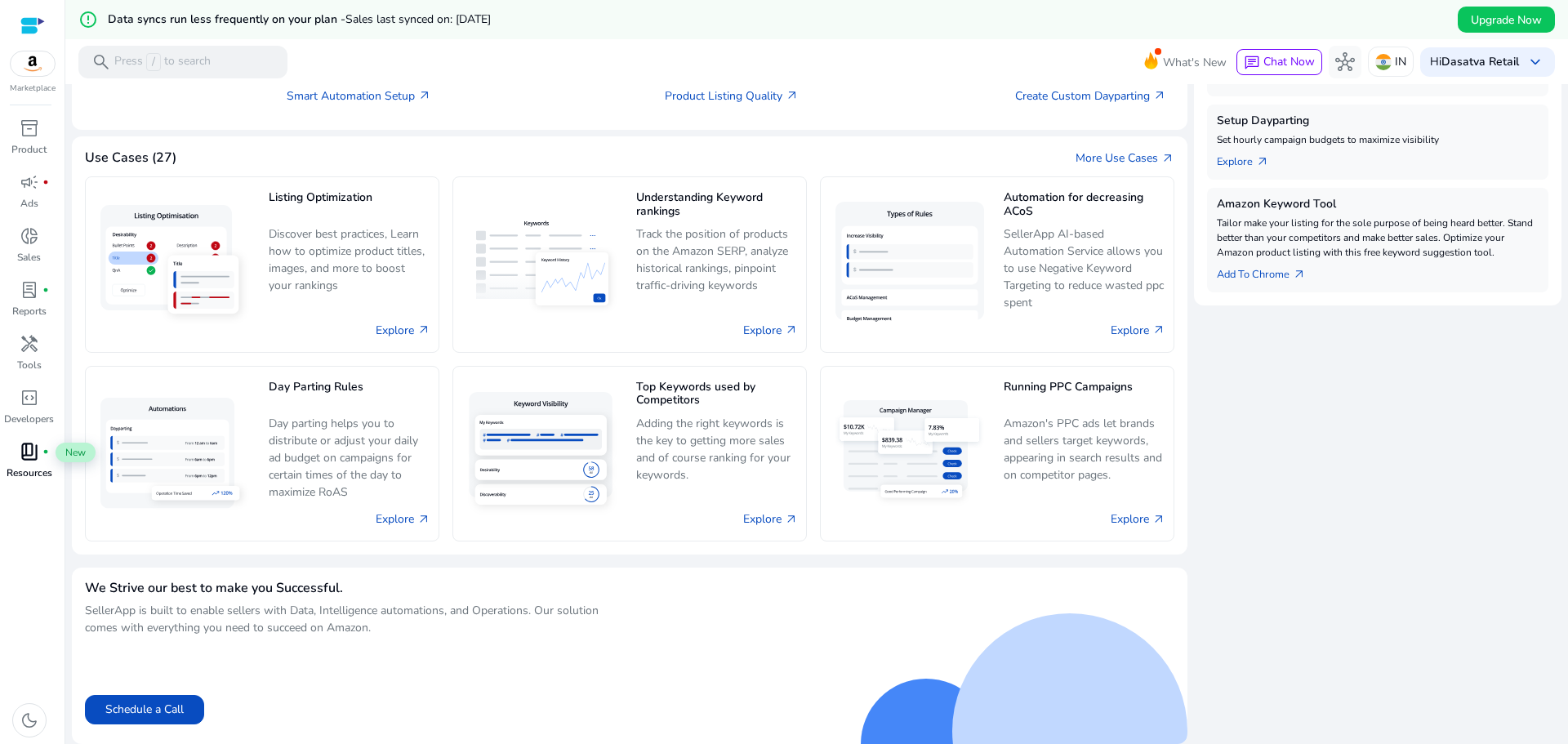
click at [19, 457] on span "book_4" at bounding box center [29, 451] width 19 height 19
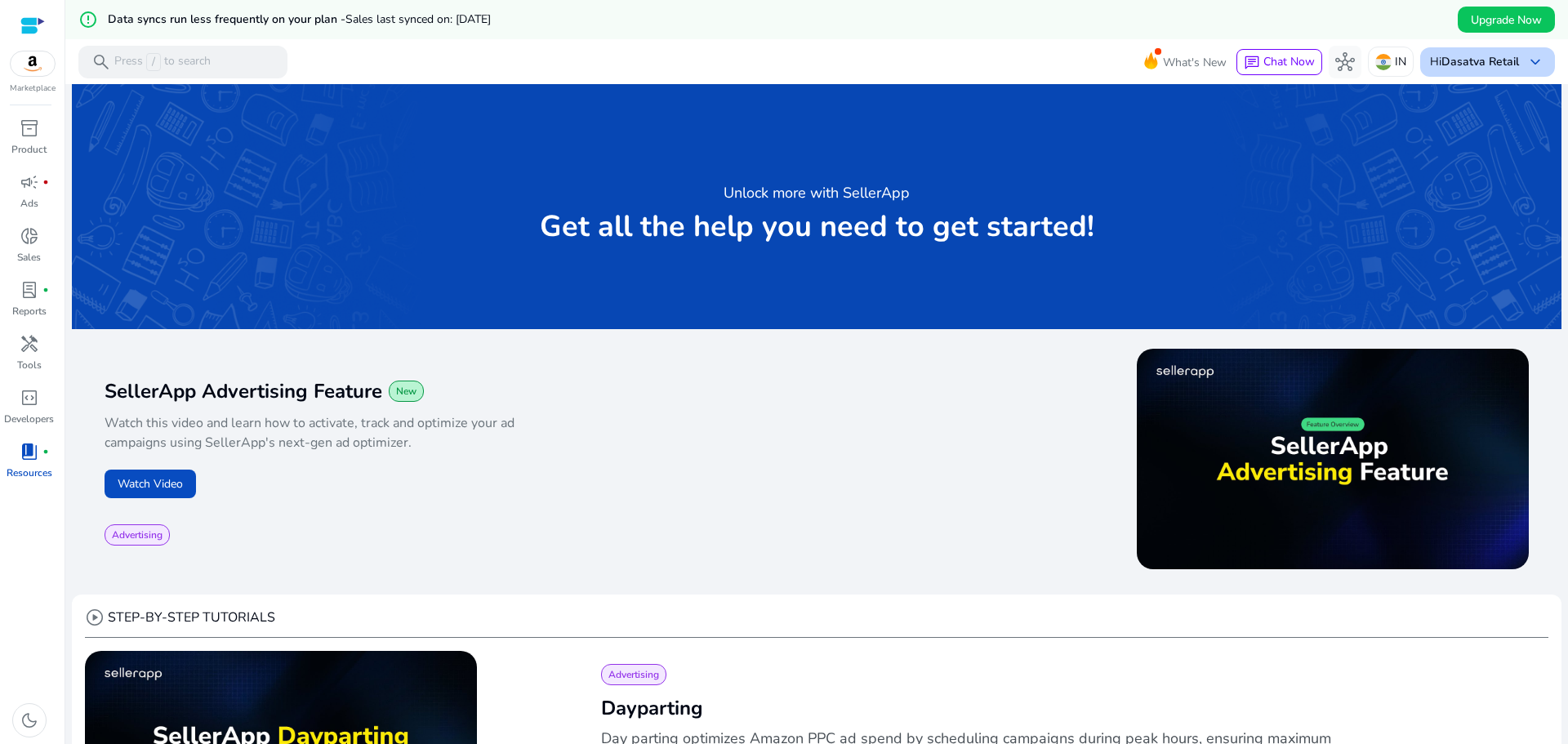
click at [1513, 59] on div "Hi Dasatva Retail keyboard_arrow_down" at bounding box center [1487, 61] width 135 height 29
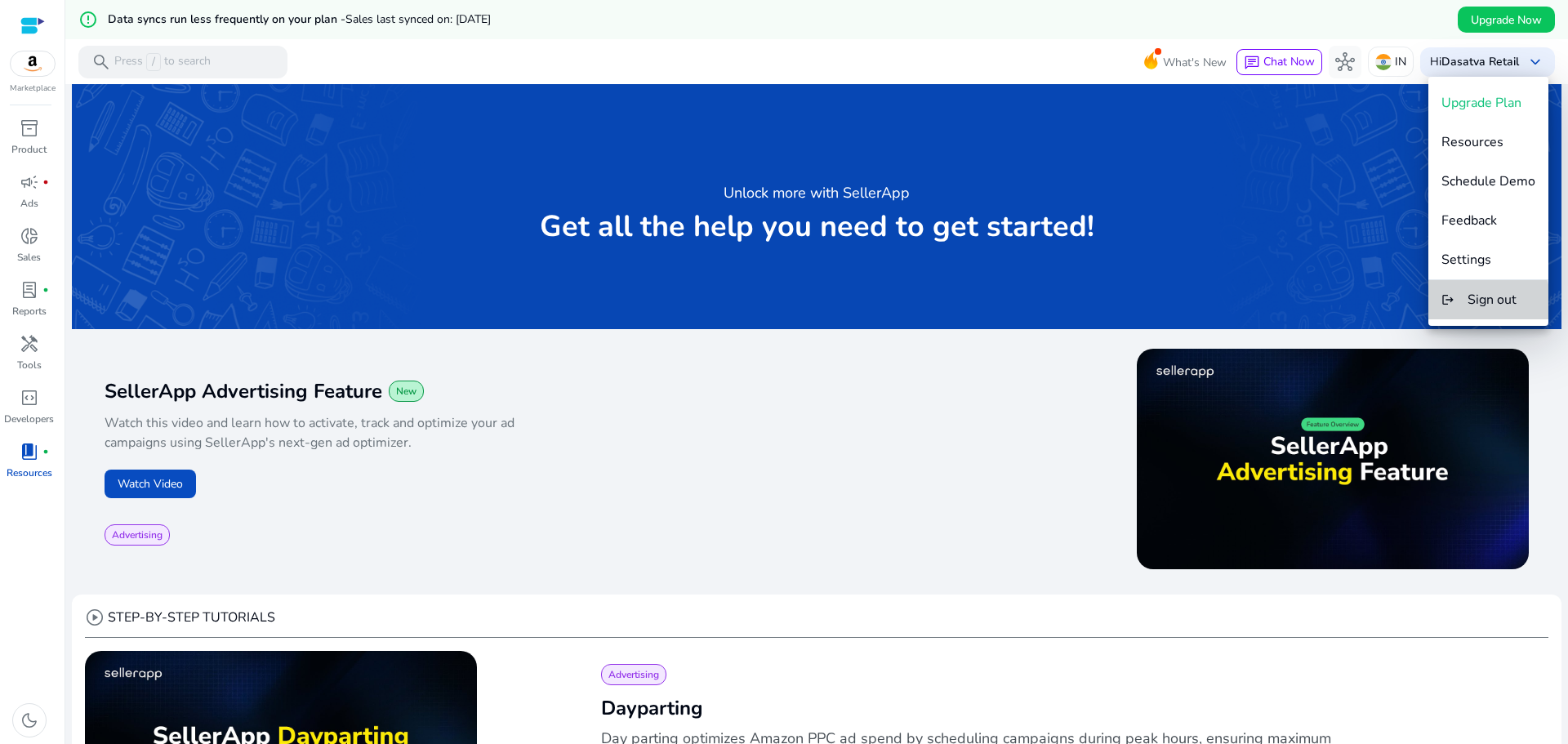
click at [1483, 302] on span "Sign out" at bounding box center [1492, 299] width 49 height 18
